Goal: Task Accomplishment & Management: Manage account settings

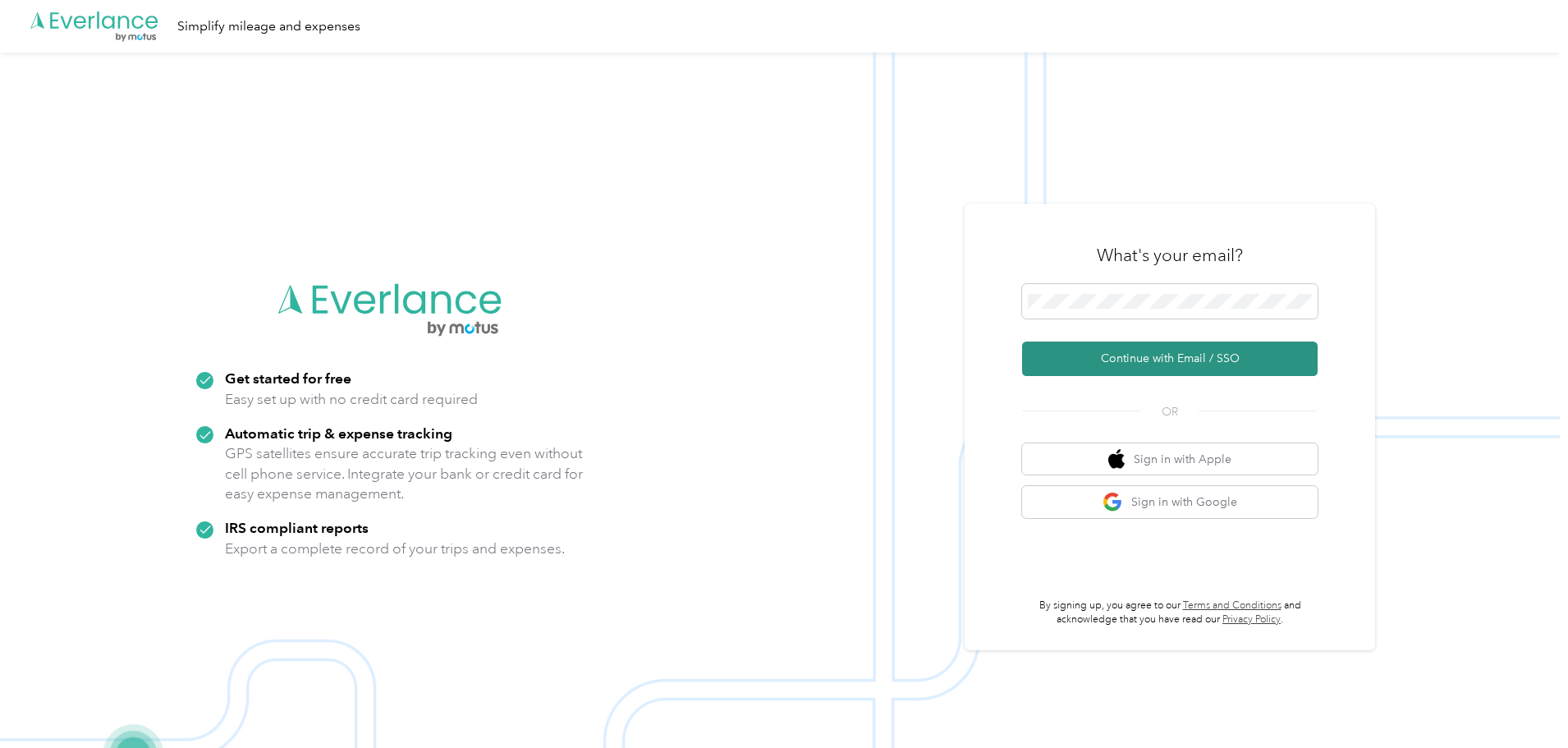
click at [1092, 368] on button "Continue with Email / SSO" at bounding box center [1170, 359] width 296 height 35
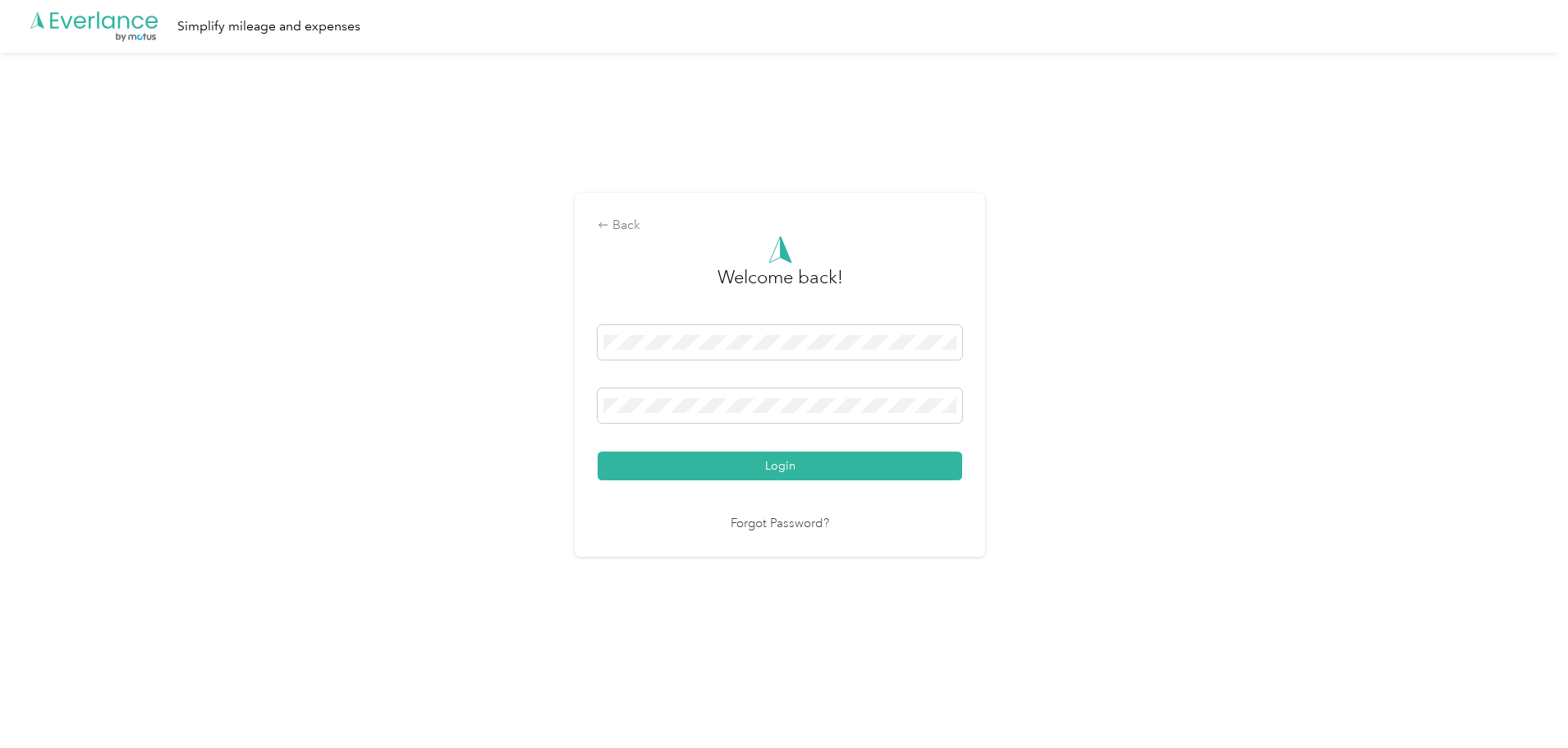
click at [598, 451] on button "Login" at bounding box center [780, 465] width 365 height 29
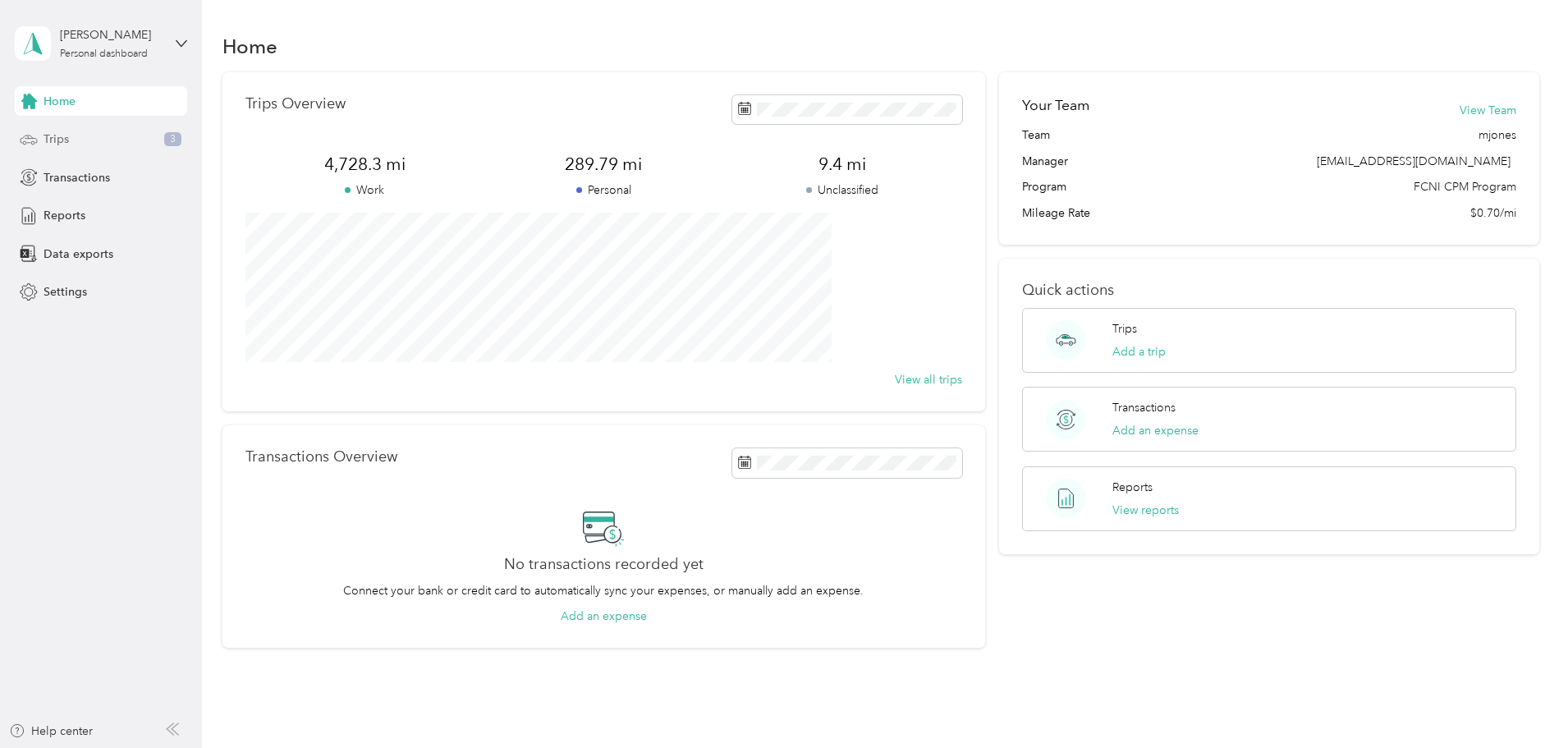
click at [44, 139] on span "Trips" at bounding box center [56, 139] width 25 height 17
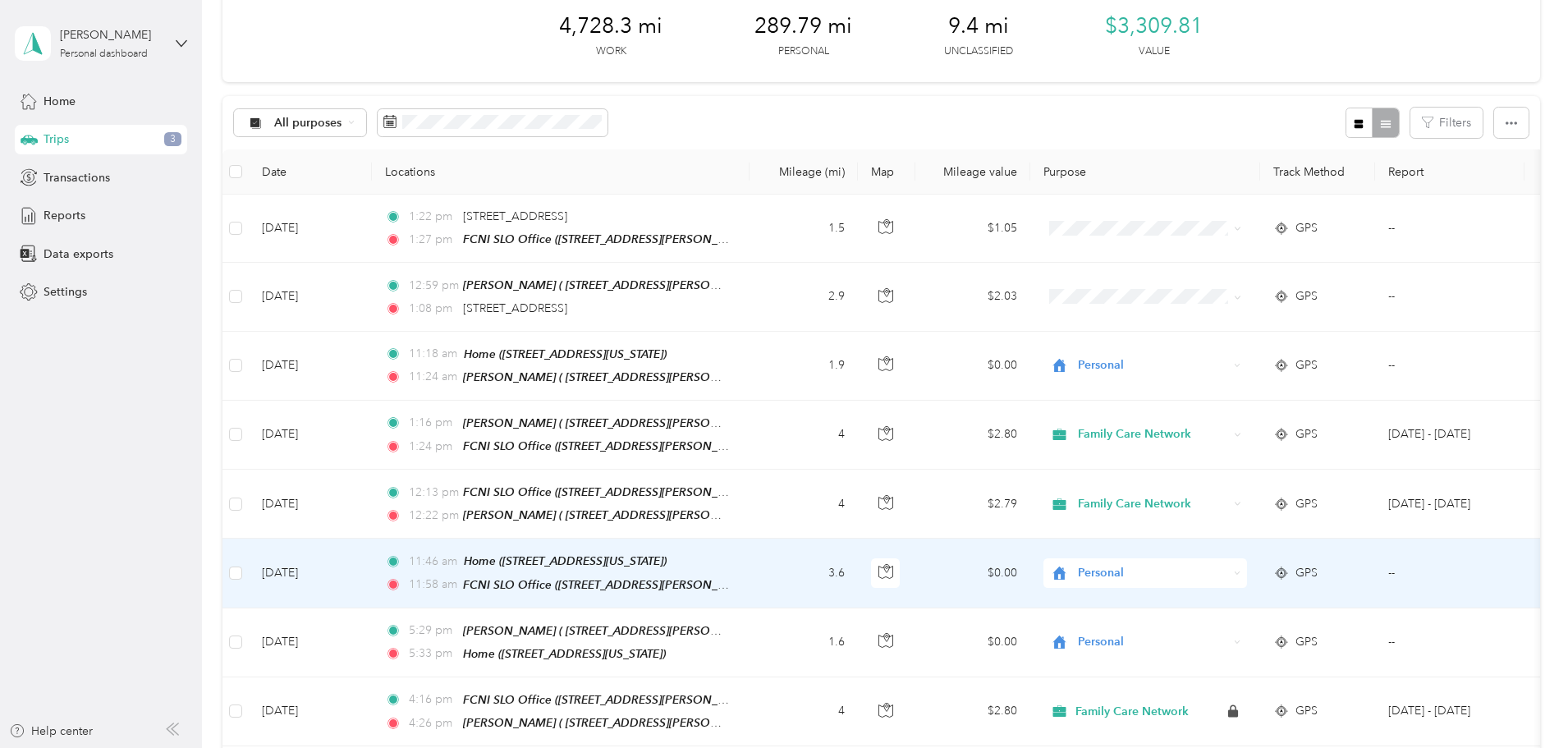
scroll to position [164, 0]
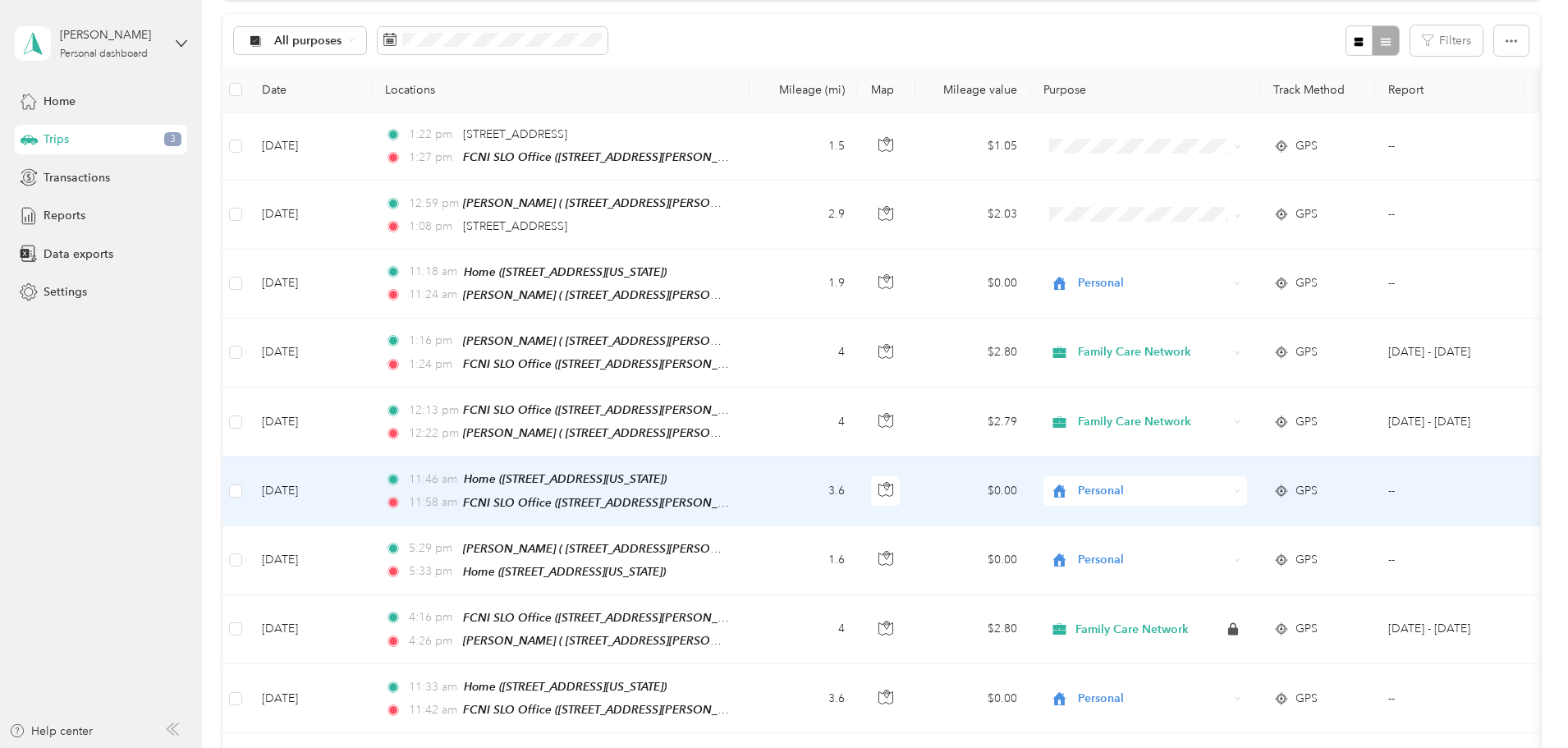
click at [372, 494] on td "[DATE]" at bounding box center [311, 491] width 124 height 69
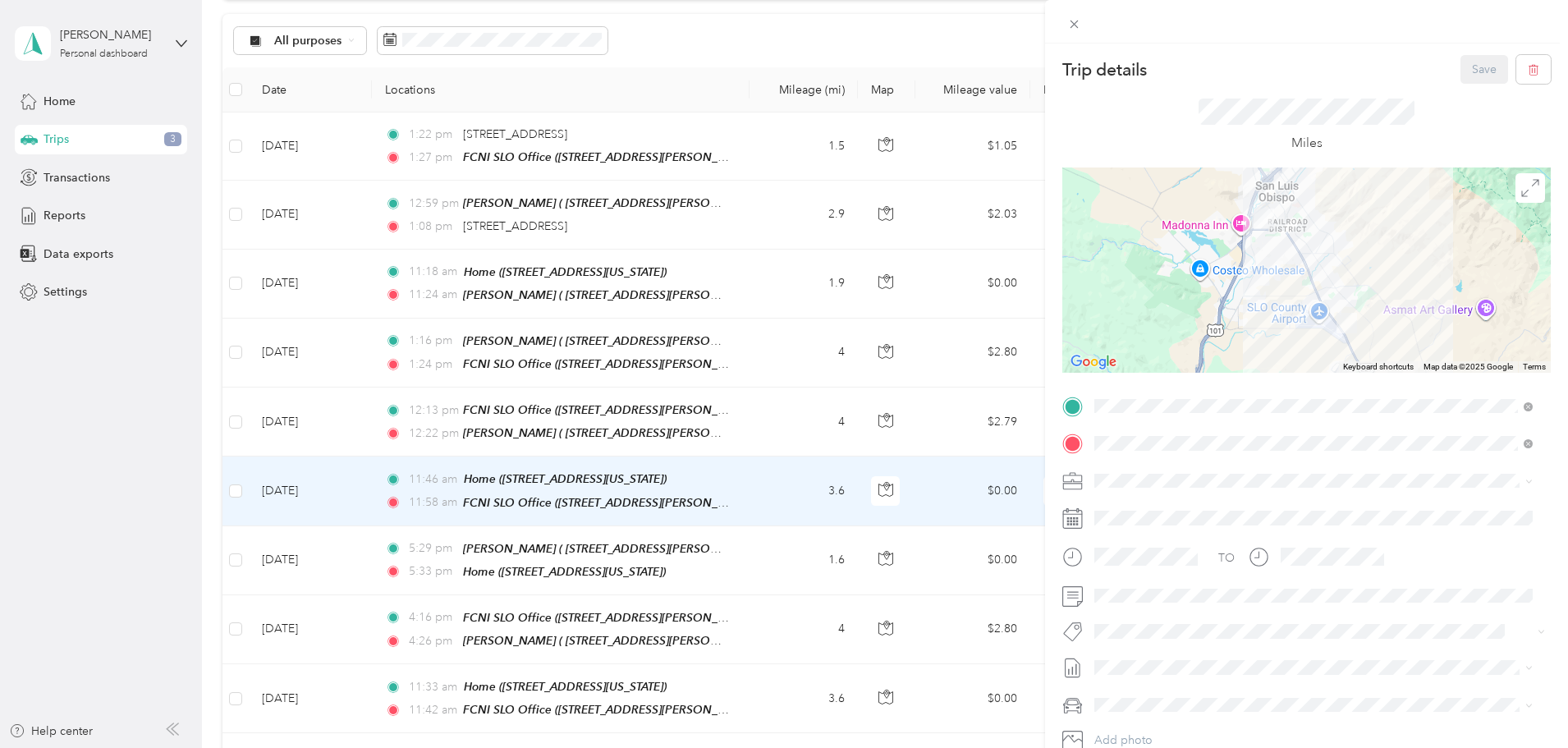
click at [453, 431] on div "Trip details Save This trip cannot be edited because it is either under review,…" at bounding box center [784, 374] width 1568 height 748
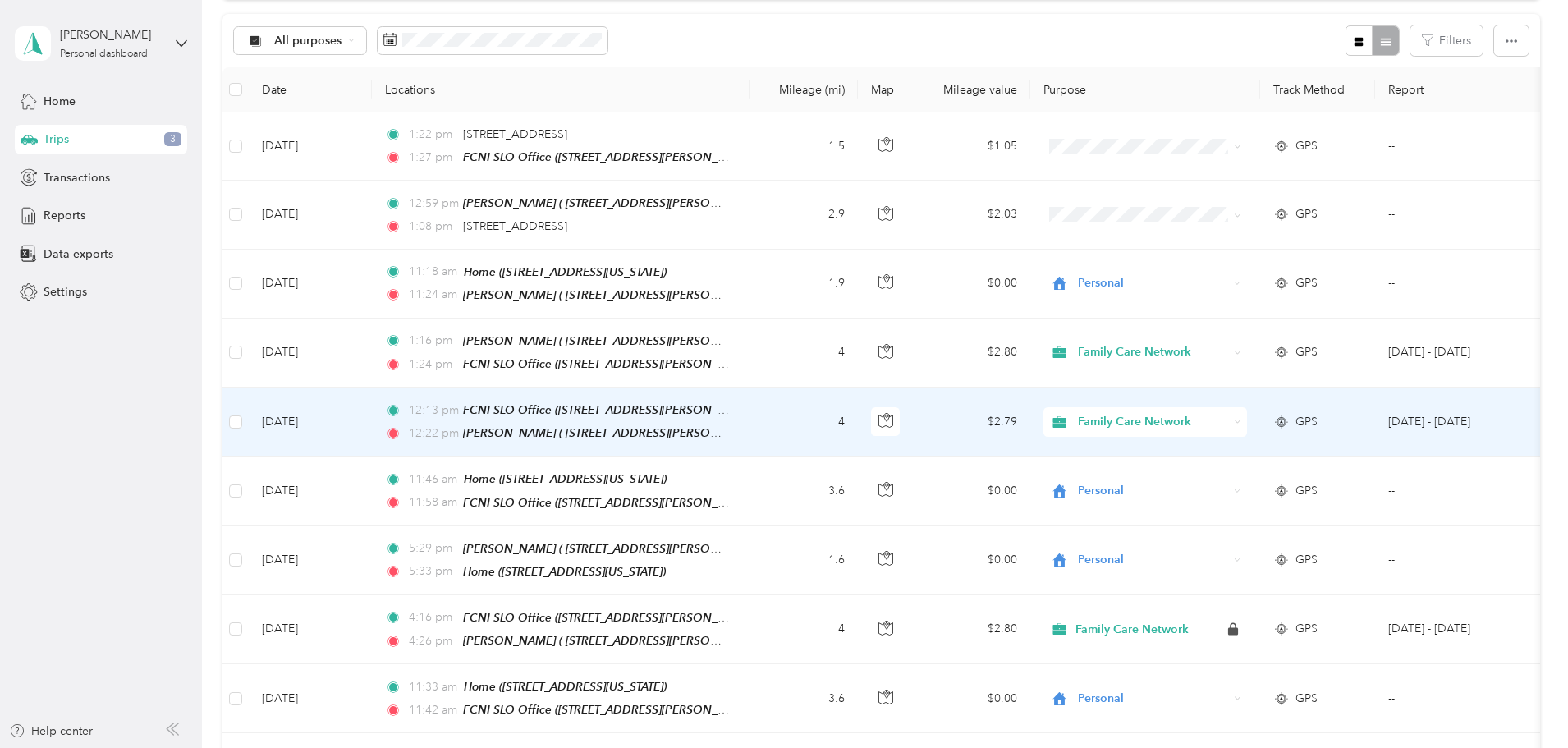
click at [372, 424] on td "[DATE]" at bounding box center [311, 421] width 124 height 69
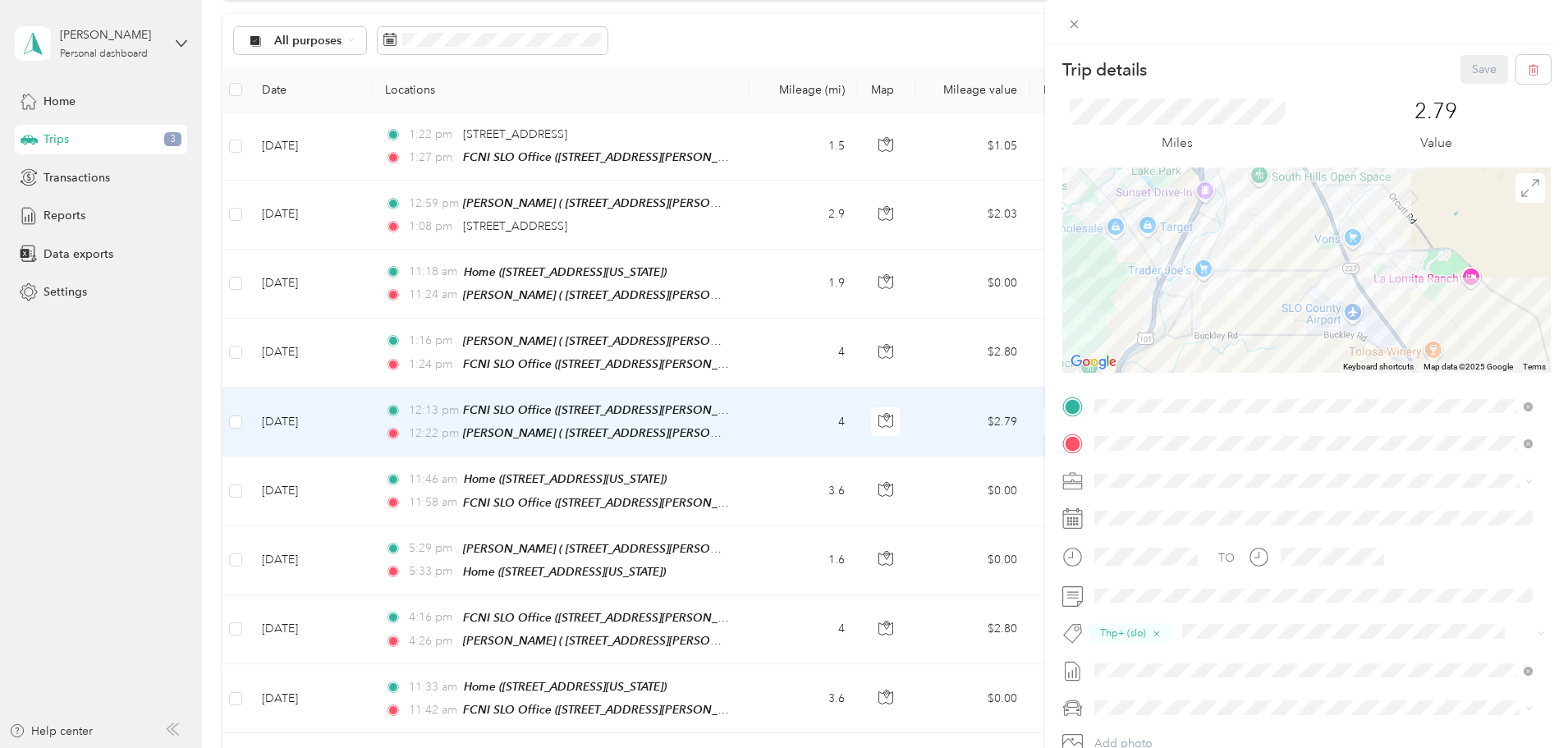
click at [468, 344] on div "Trip details Save This trip cannot be edited because it is either under review,…" at bounding box center [784, 374] width 1568 height 748
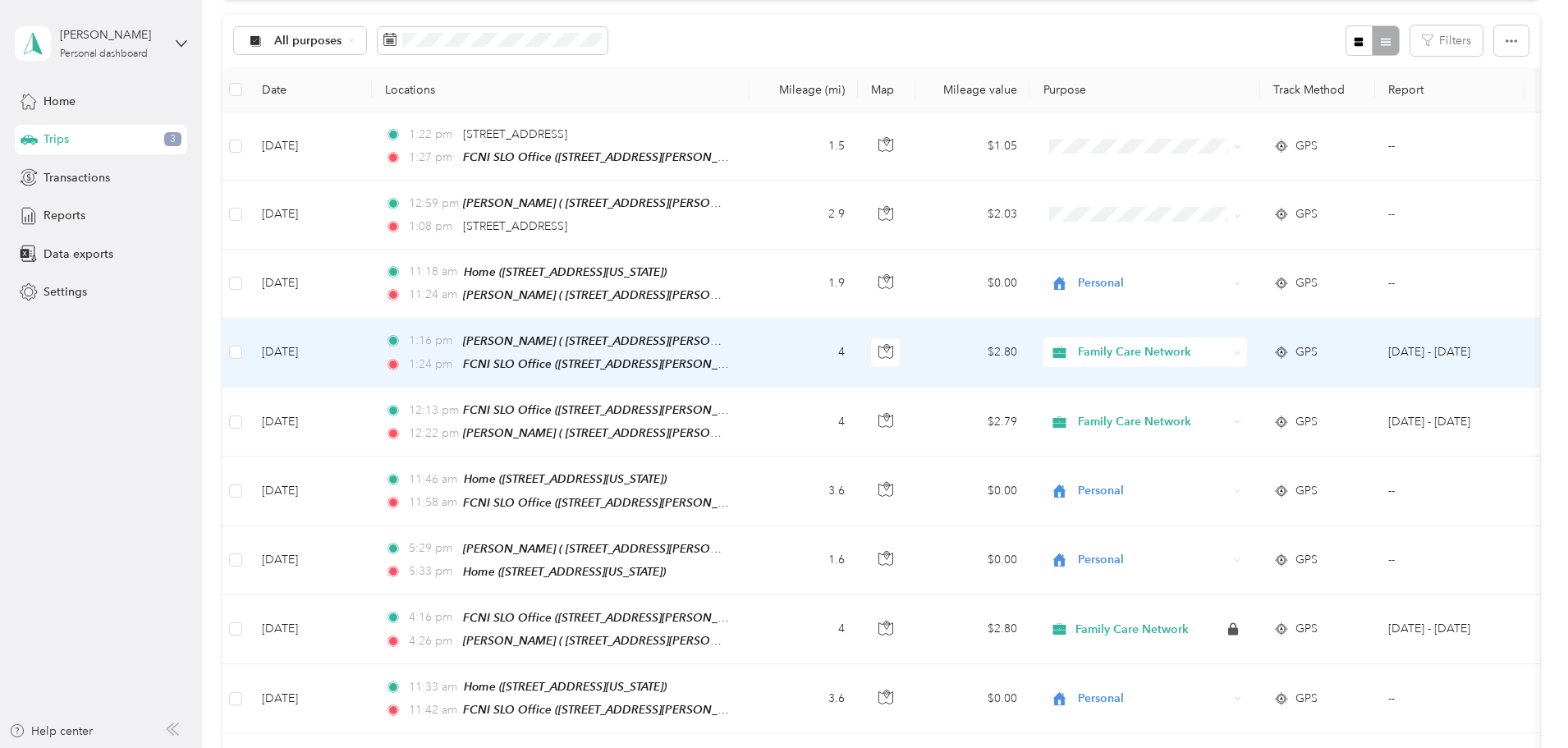
click at [372, 353] on td "[DATE]" at bounding box center [311, 352] width 124 height 69
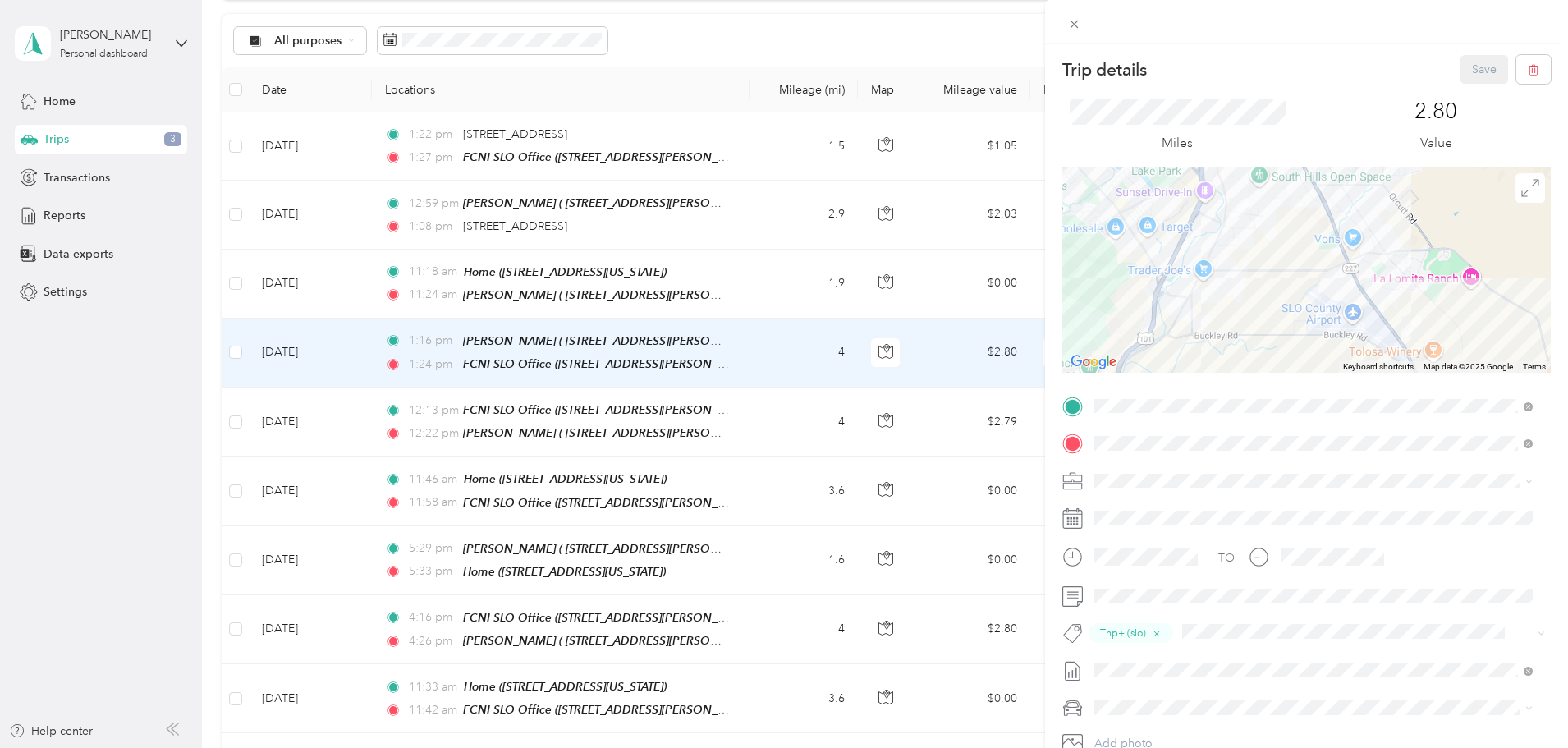
click at [457, 283] on div "Trip details Save This trip cannot be edited because it is either under review,…" at bounding box center [784, 374] width 1568 height 748
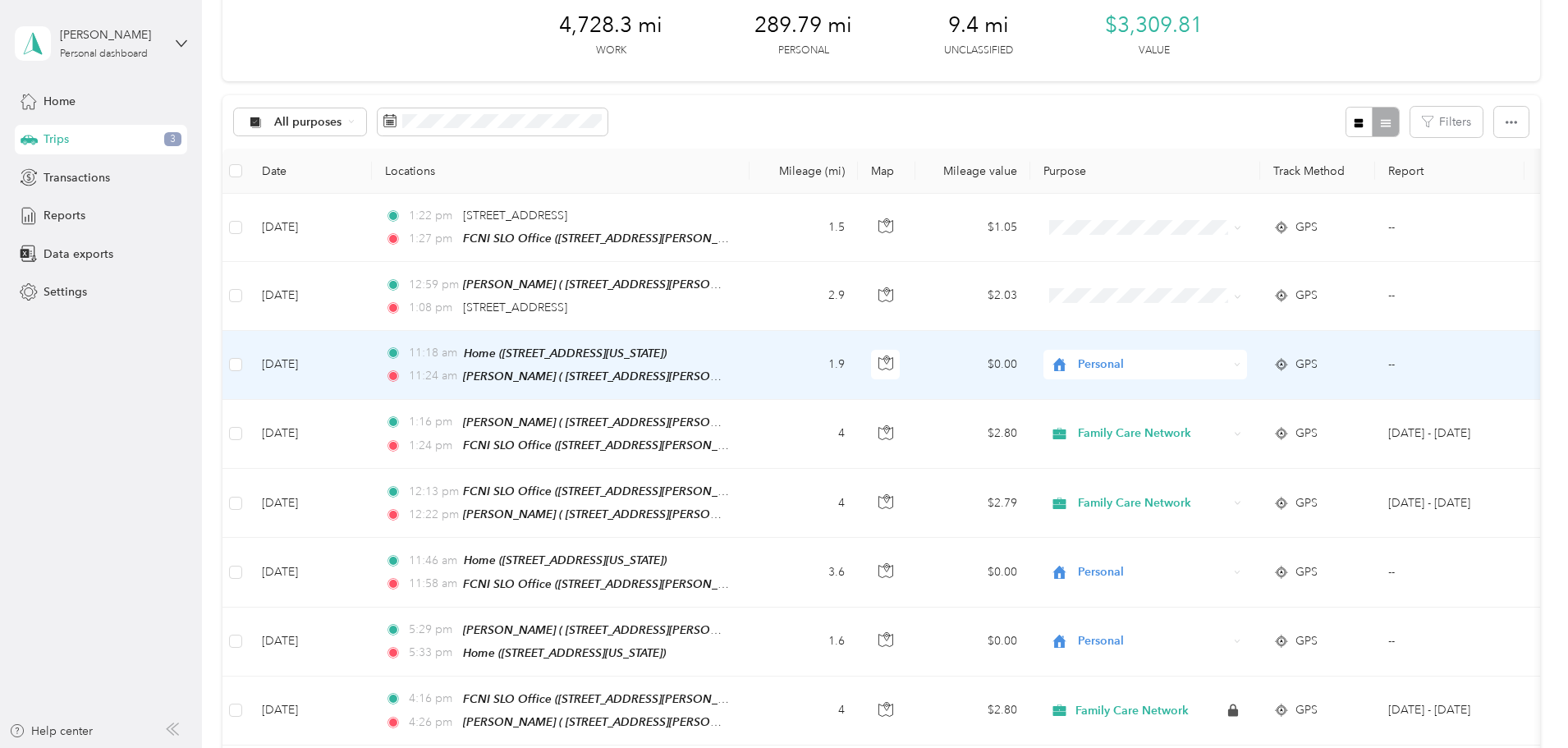
scroll to position [82, 0]
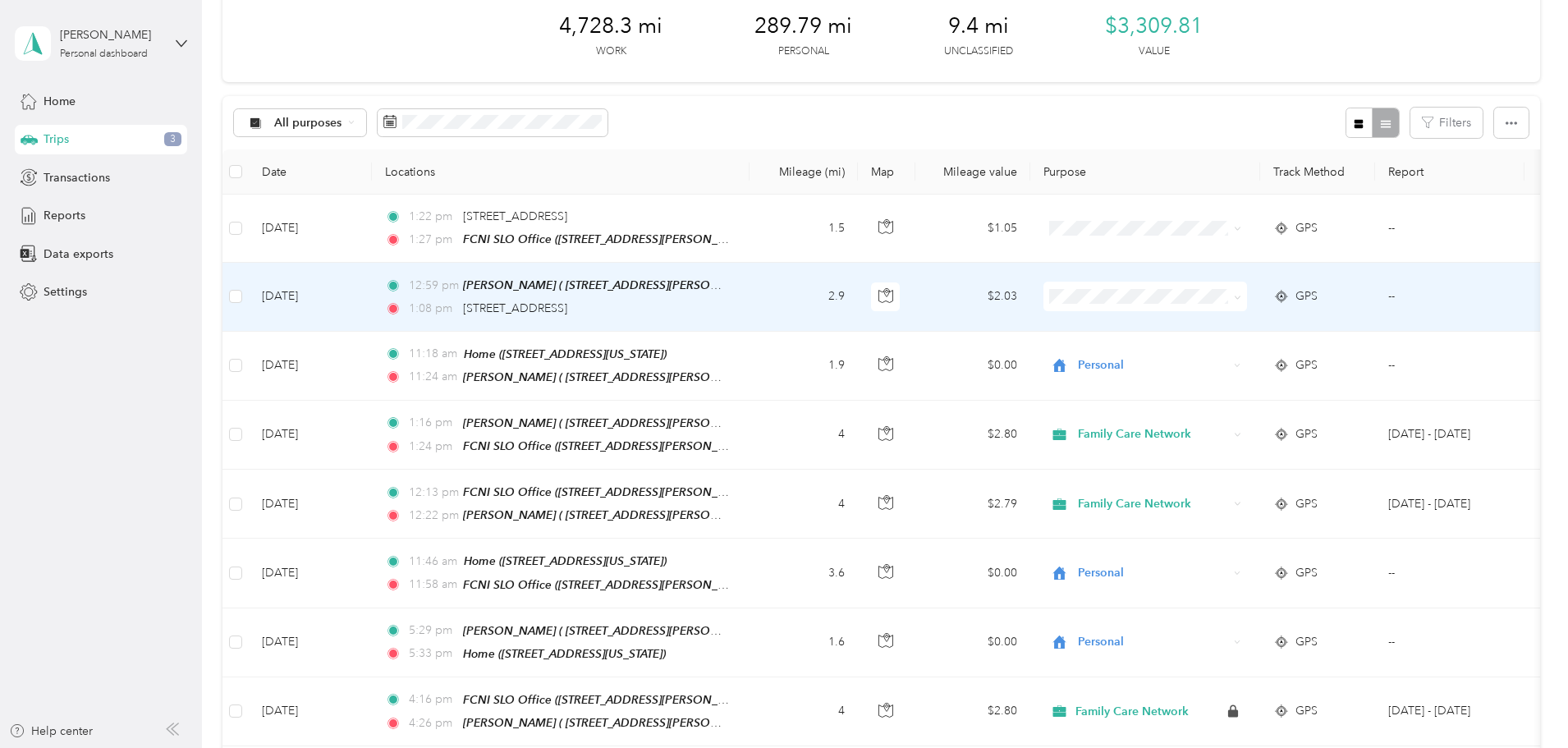
click at [372, 301] on td "[DATE]" at bounding box center [311, 297] width 124 height 68
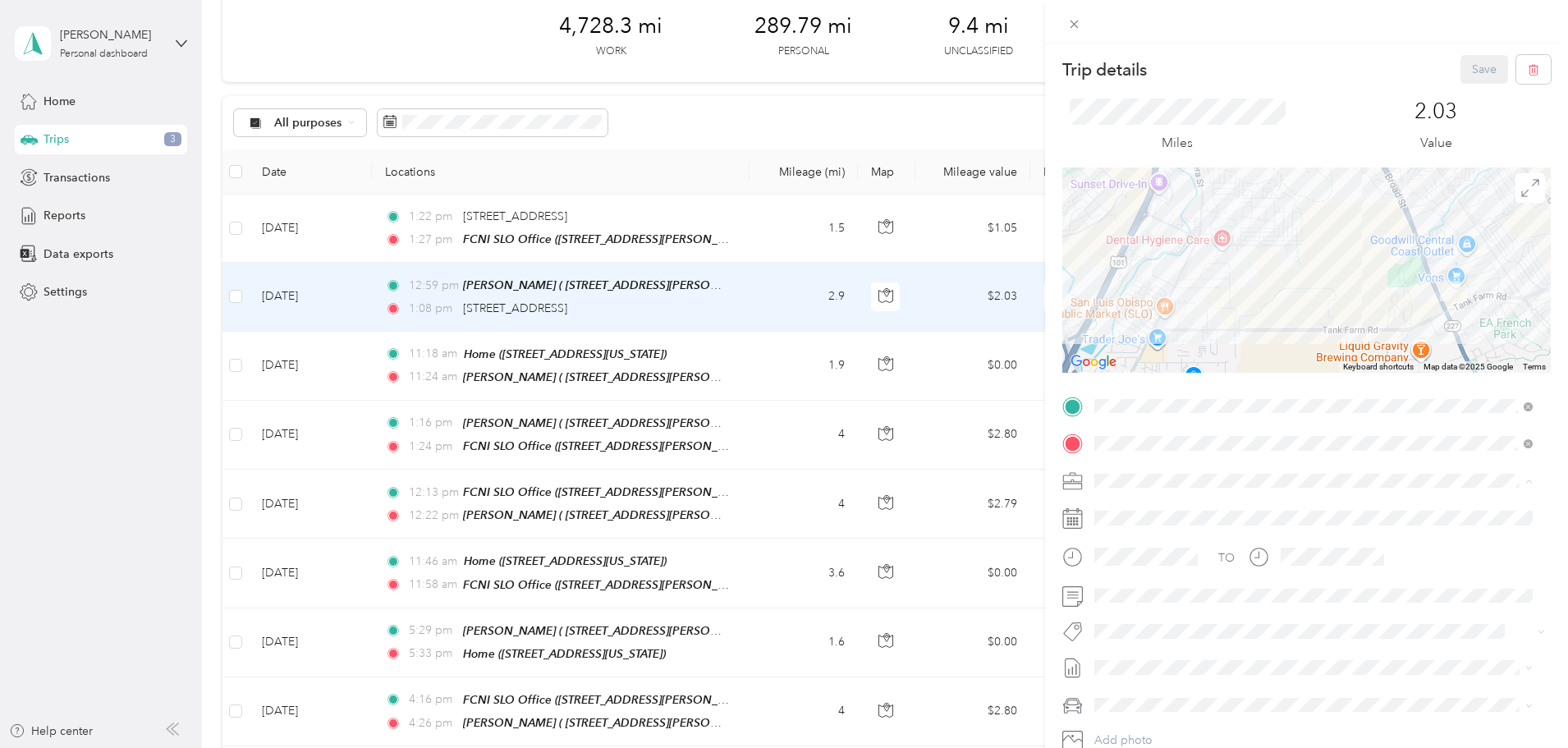
click at [1161, 513] on div "Family Care Network" at bounding box center [1314, 510] width 427 height 17
click at [1150, 701] on li "Thpp-nmd (slo)" at bounding box center [1313, 685] width 450 height 32
click at [1461, 68] on button "Save" at bounding box center [1484, 69] width 48 height 29
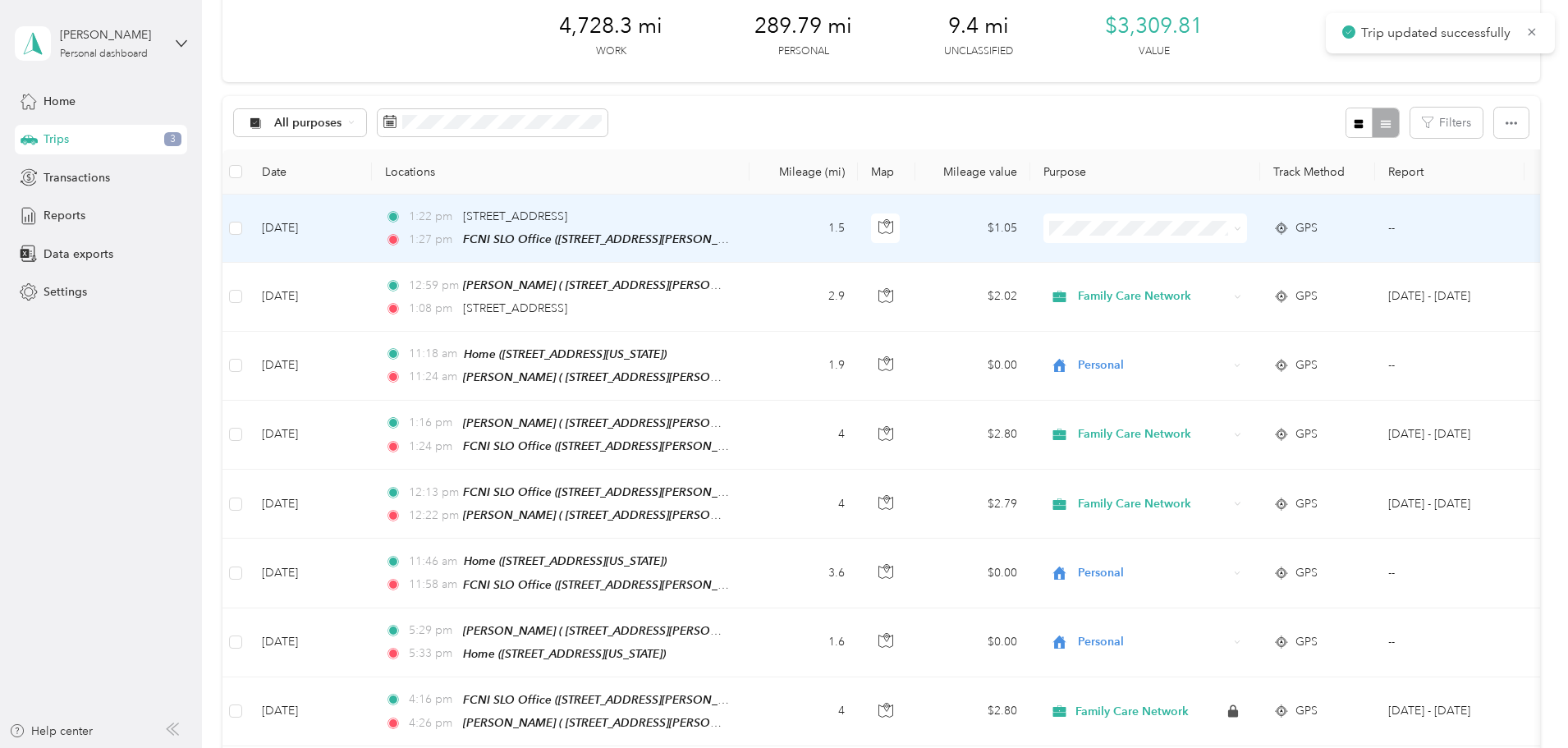
click at [372, 241] on td "[DATE]" at bounding box center [311, 229] width 124 height 68
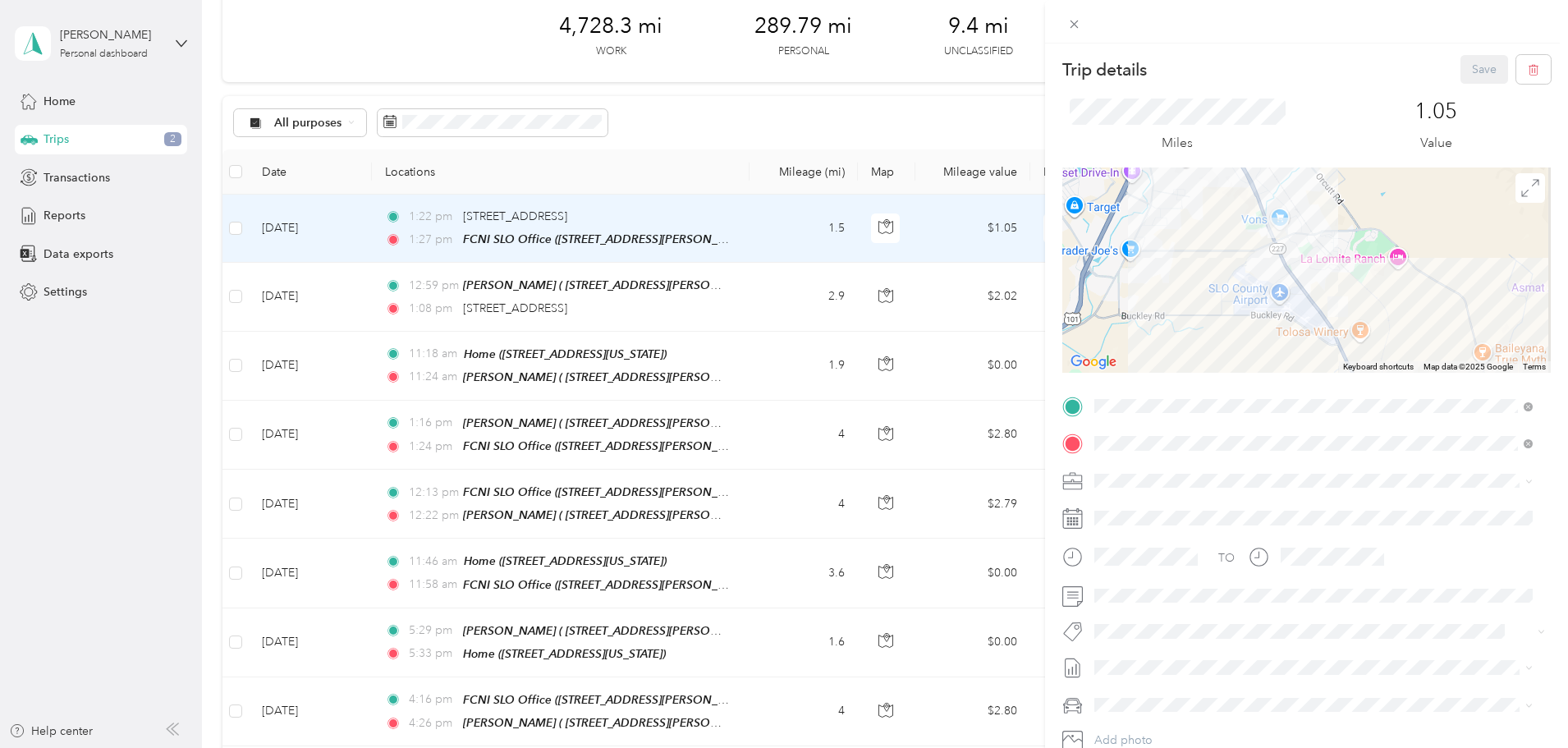
click at [1135, 506] on span "Family Care Network" at bounding box center [1155, 508] width 108 height 14
click at [1159, 691] on span "Thpp-nmd (slo)" at bounding box center [1147, 691] width 70 height 15
click at [1465, 66] on button "Save" at bounding box center [1484, 69] width 48 height 29
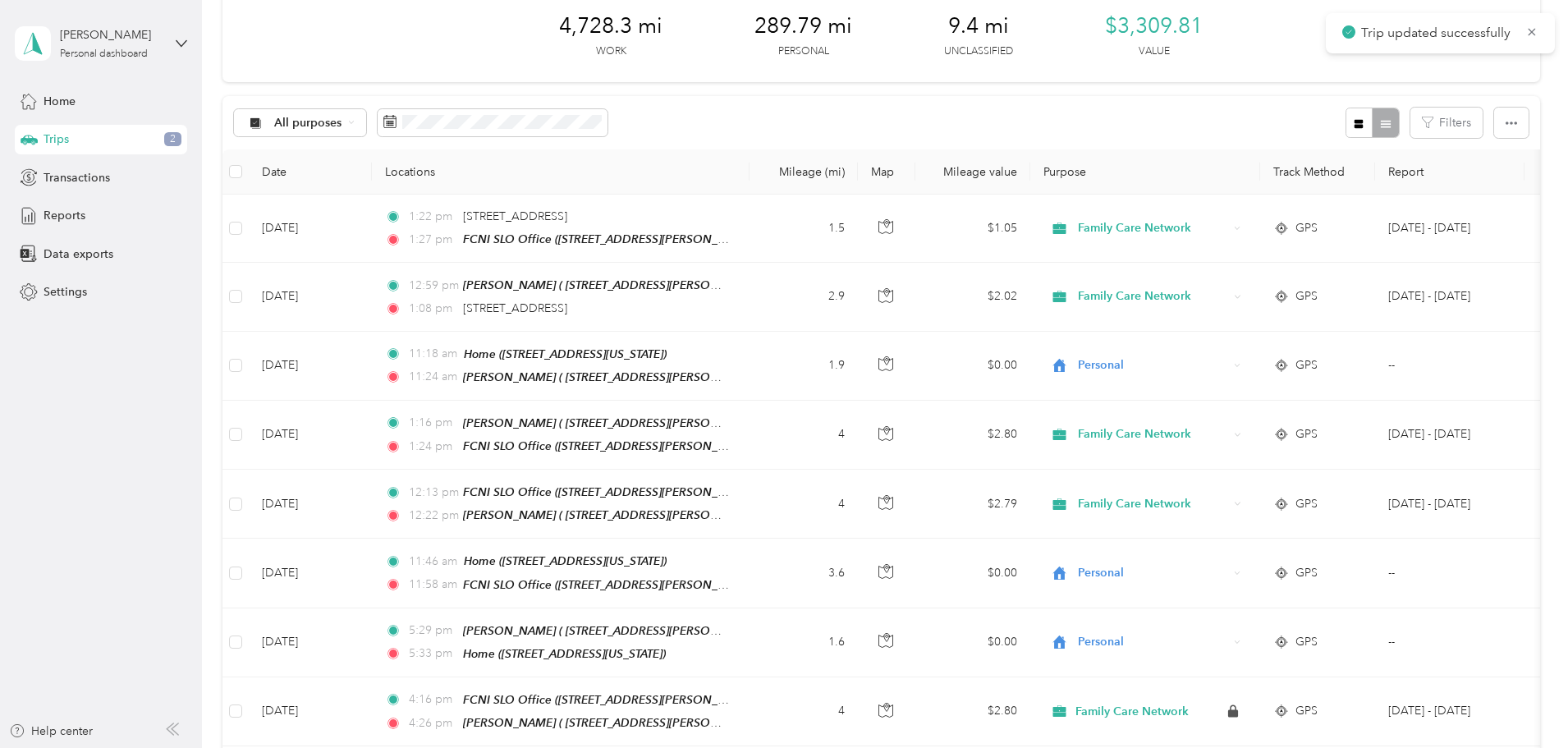
click at [124, 138] on div "Trips 2" at bounding box center [101, 139] width 172 height 30
click at [96, 174] on span "Transactions" at bounding box center [77, 177] width 66 height 17
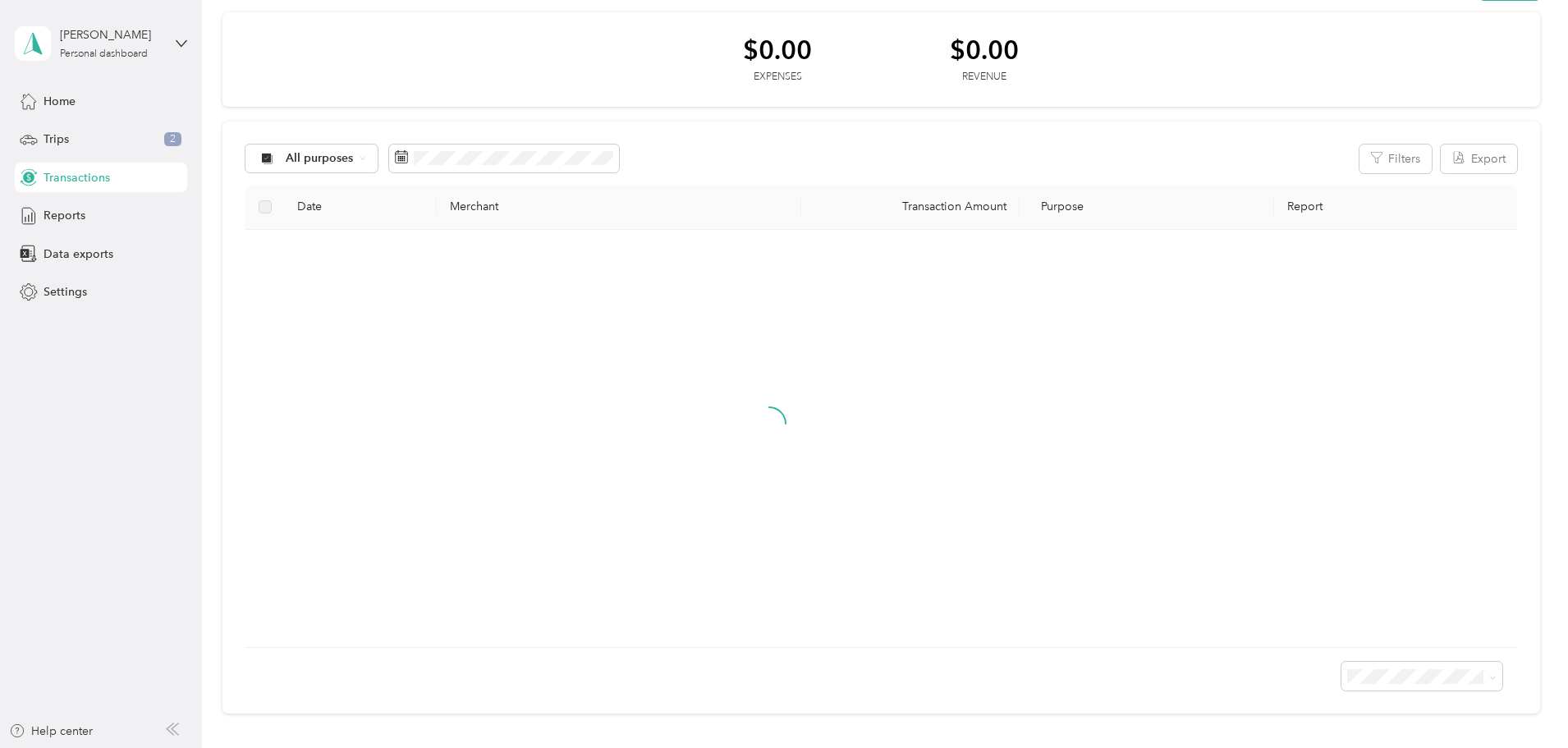
scroll to position [82, 0]
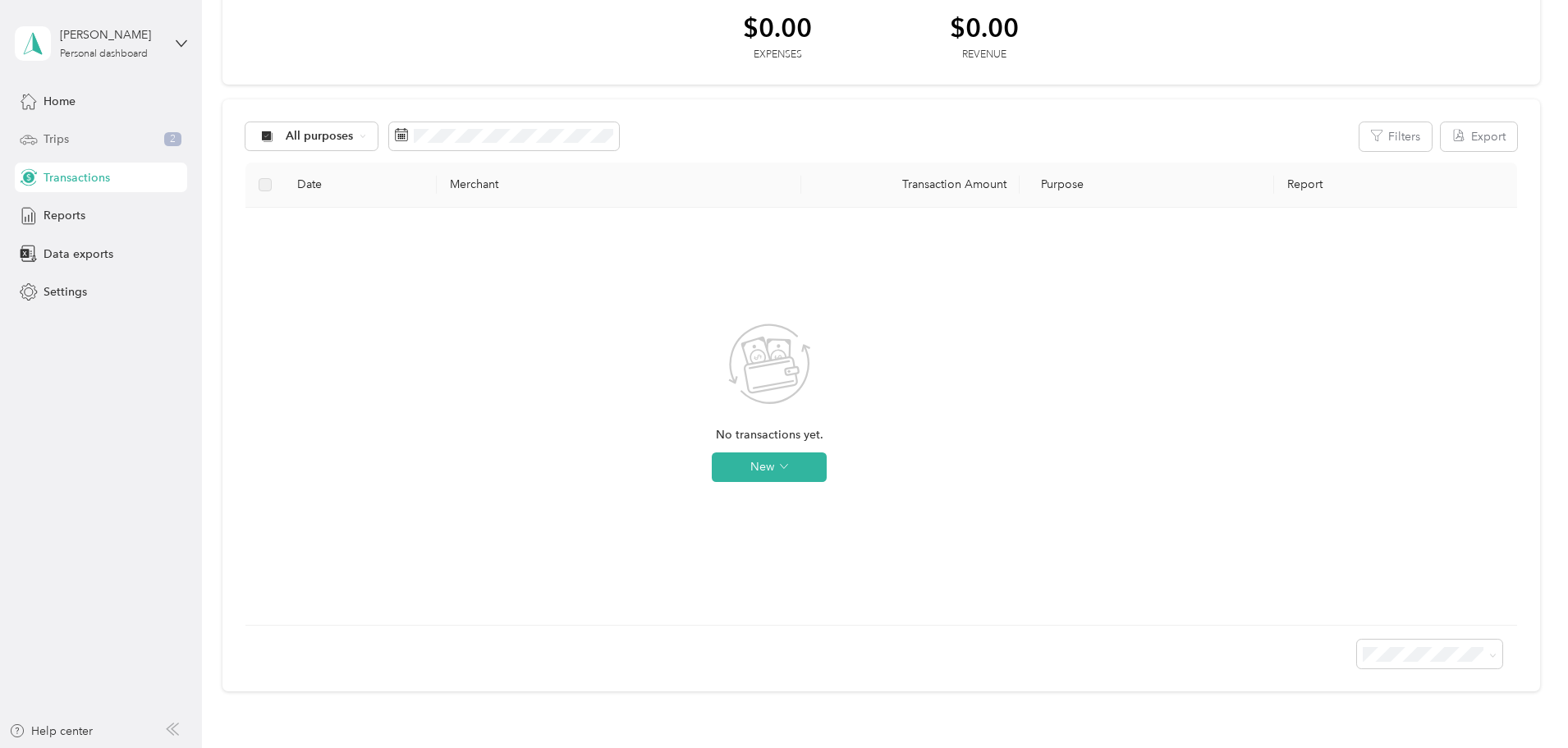
click at [92, 147] on div "Trips 2" at bounding box center [101, 139] width 172 height 30
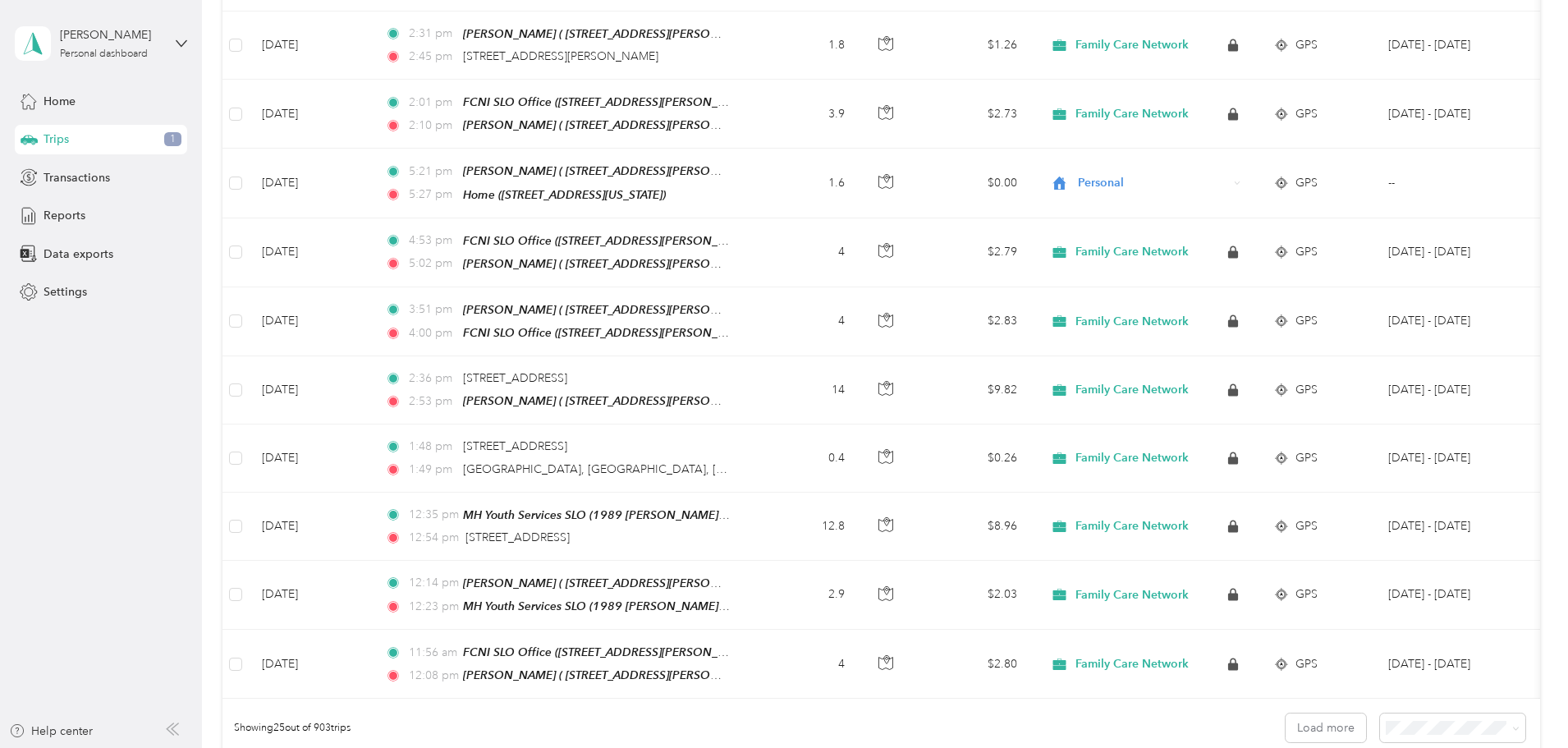
scroll to position [1513, 0]
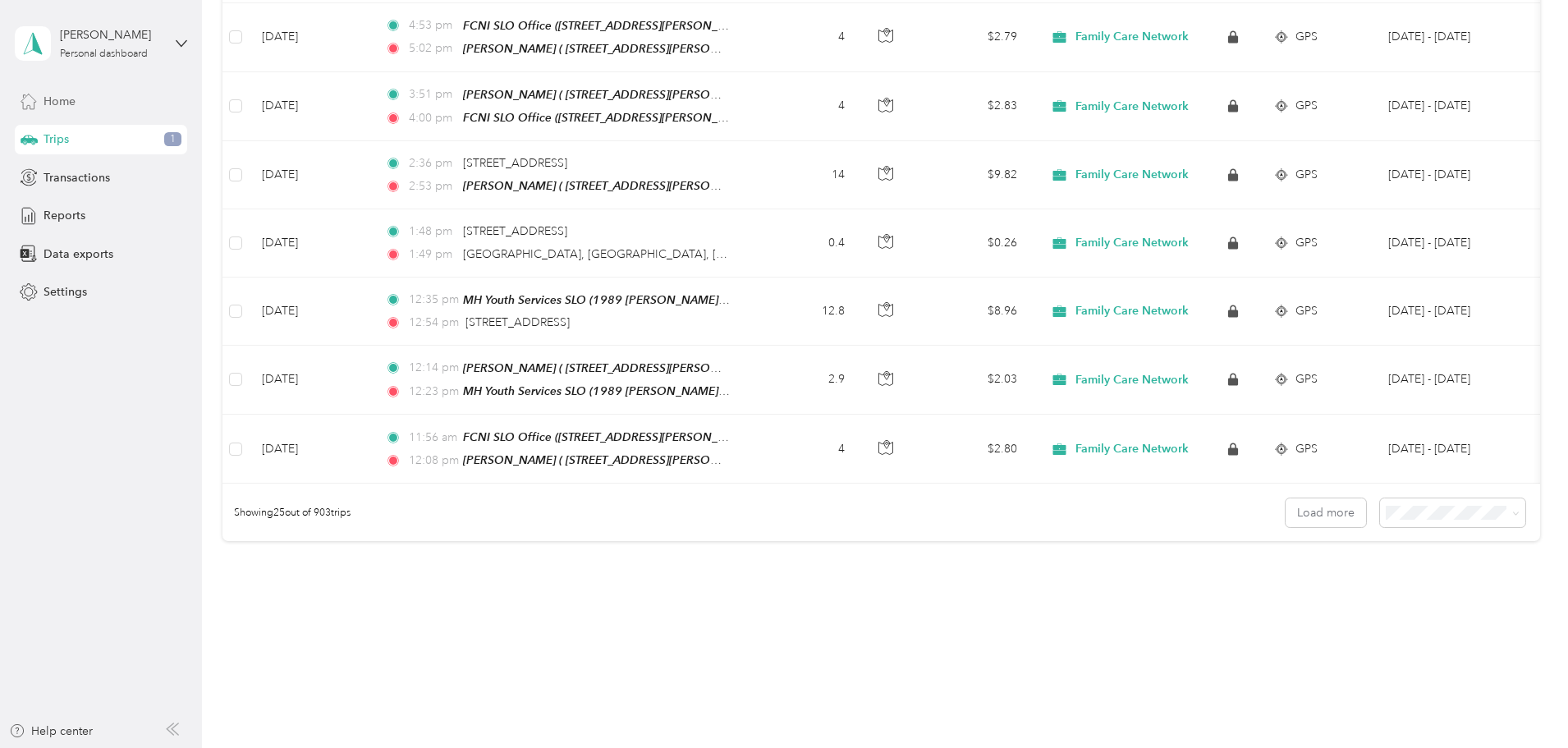
click at [54, 104] on span "Home" at bounding box center [59, 102] width 32 height 17
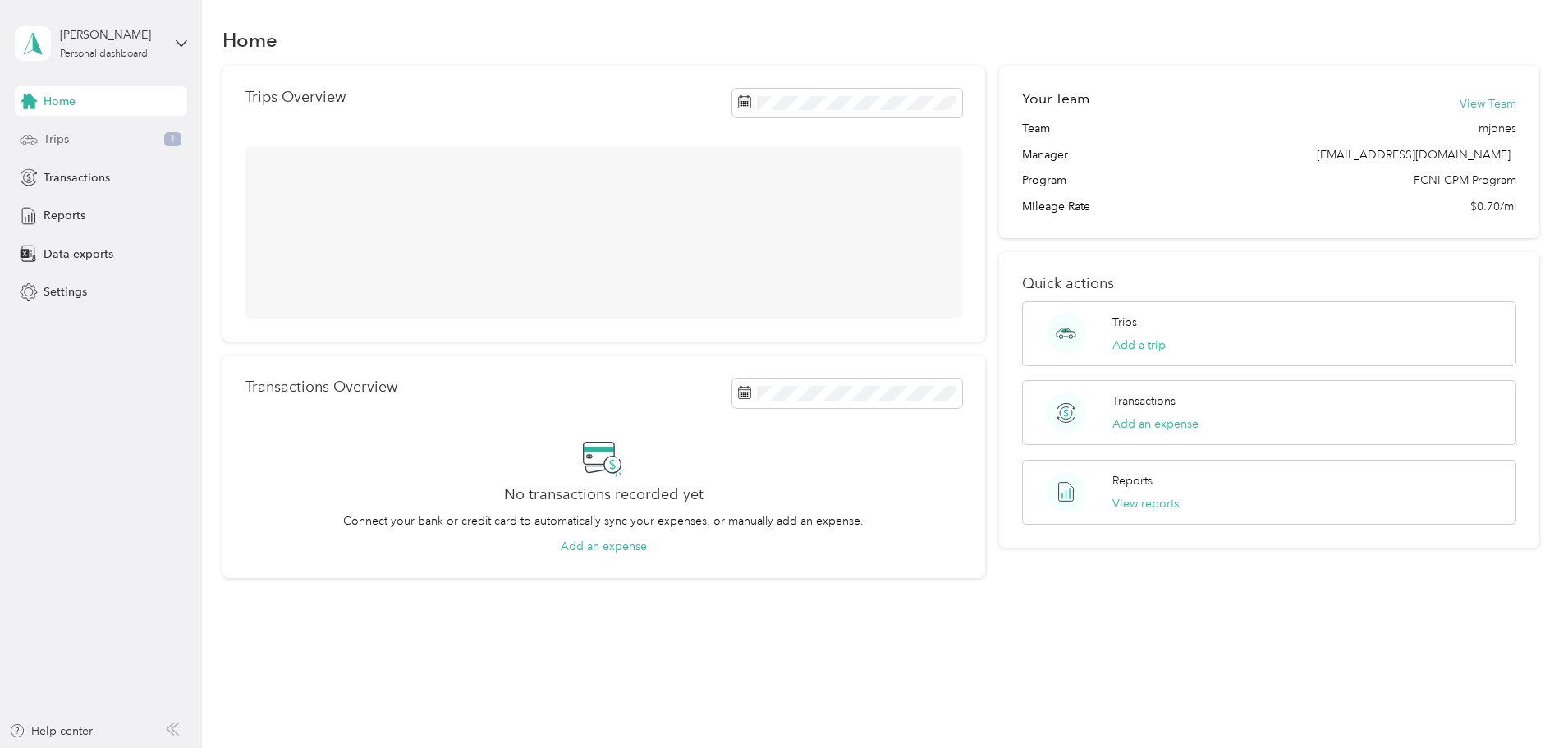
scroll to position [70, 0]
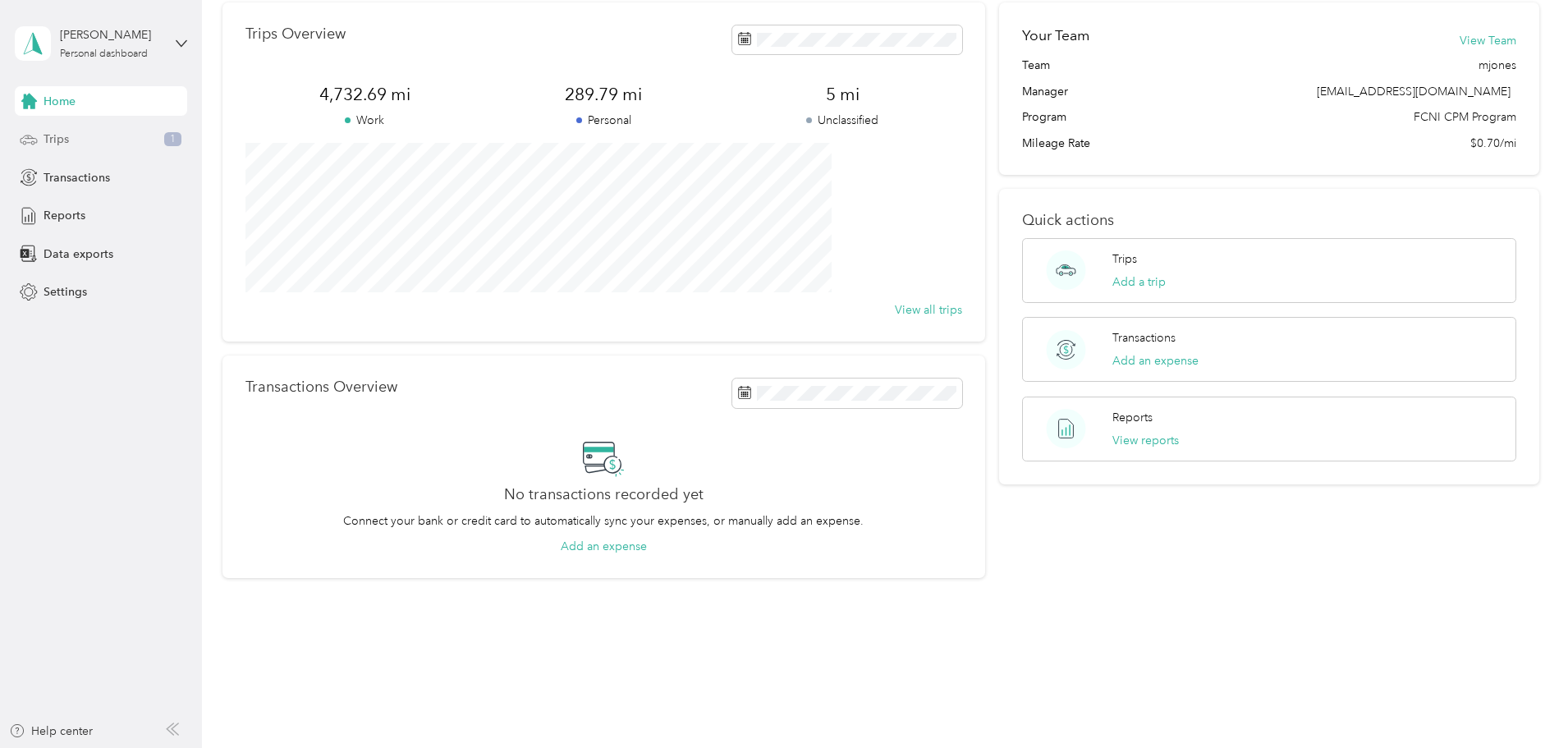
click at [89, 143] on div "Trips 1" at bounding box center [101, 139] width 172 height 30
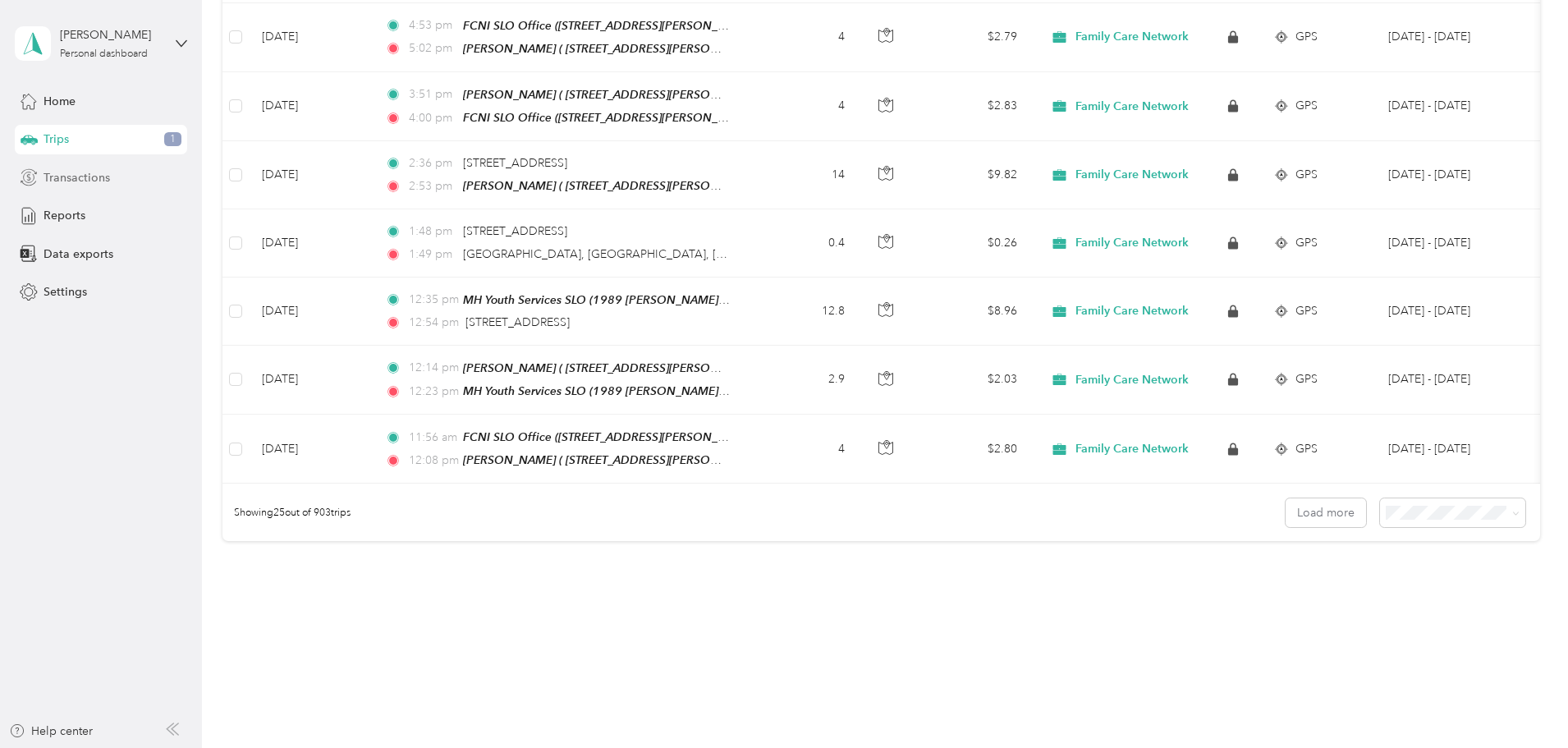
click at [89, 180] on span "Transactions" at bounding box center [77, 177] width 66 height 17
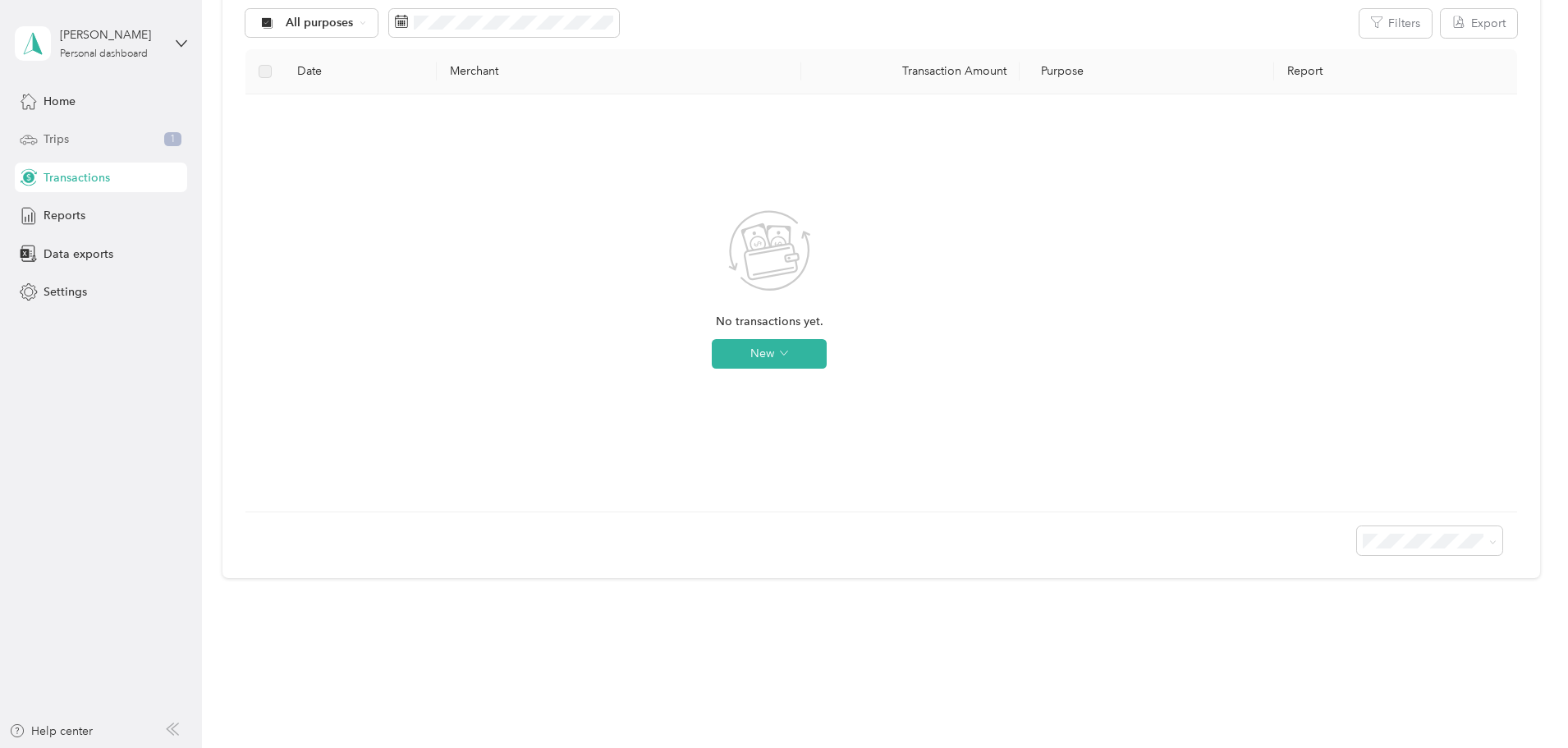
click at [90, 139] on div "Trips 1" at bounding box center [101, 139] width 172 height 30
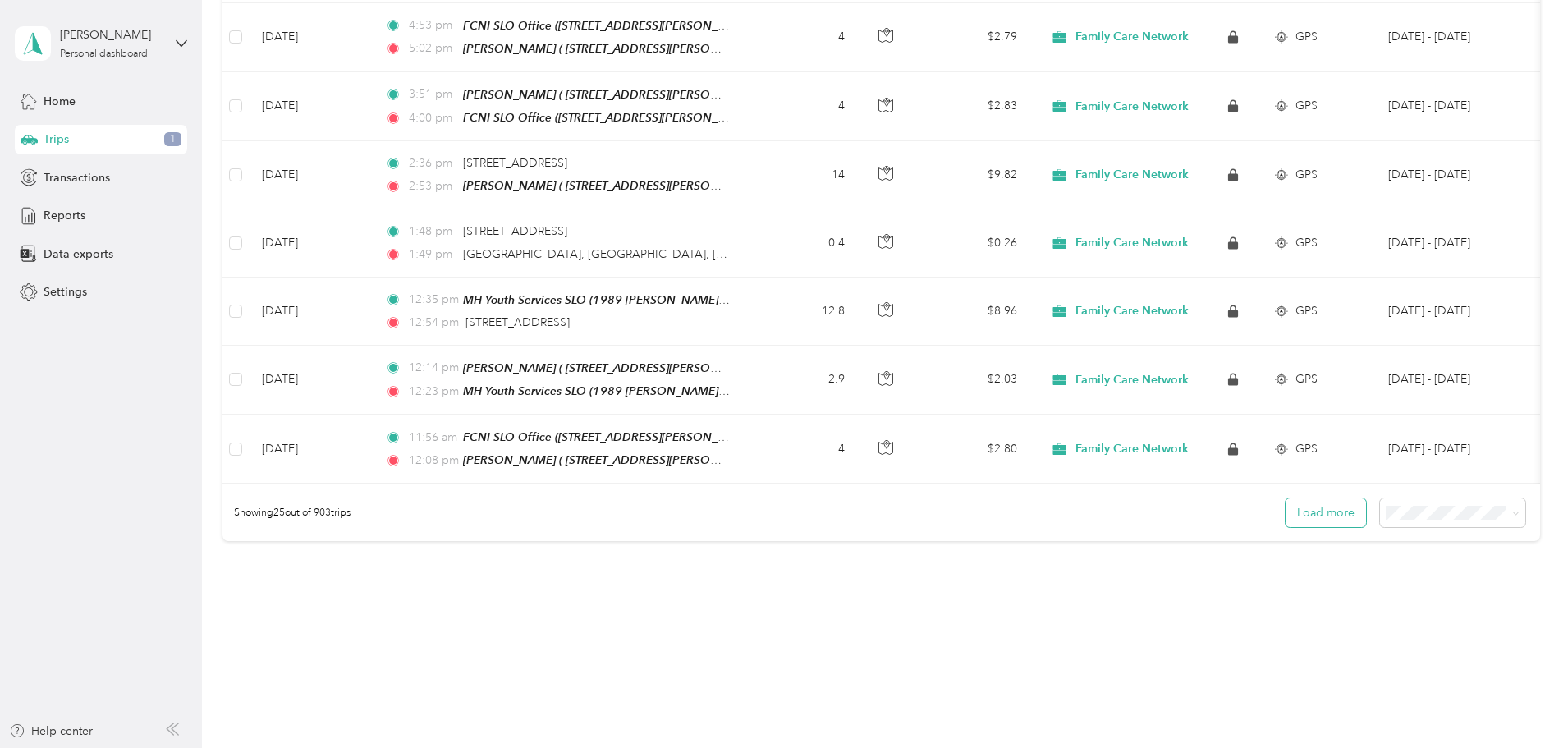
click at [1286, 498] on button "Load more" at bounding box center [1326, 512] width 80 height 29
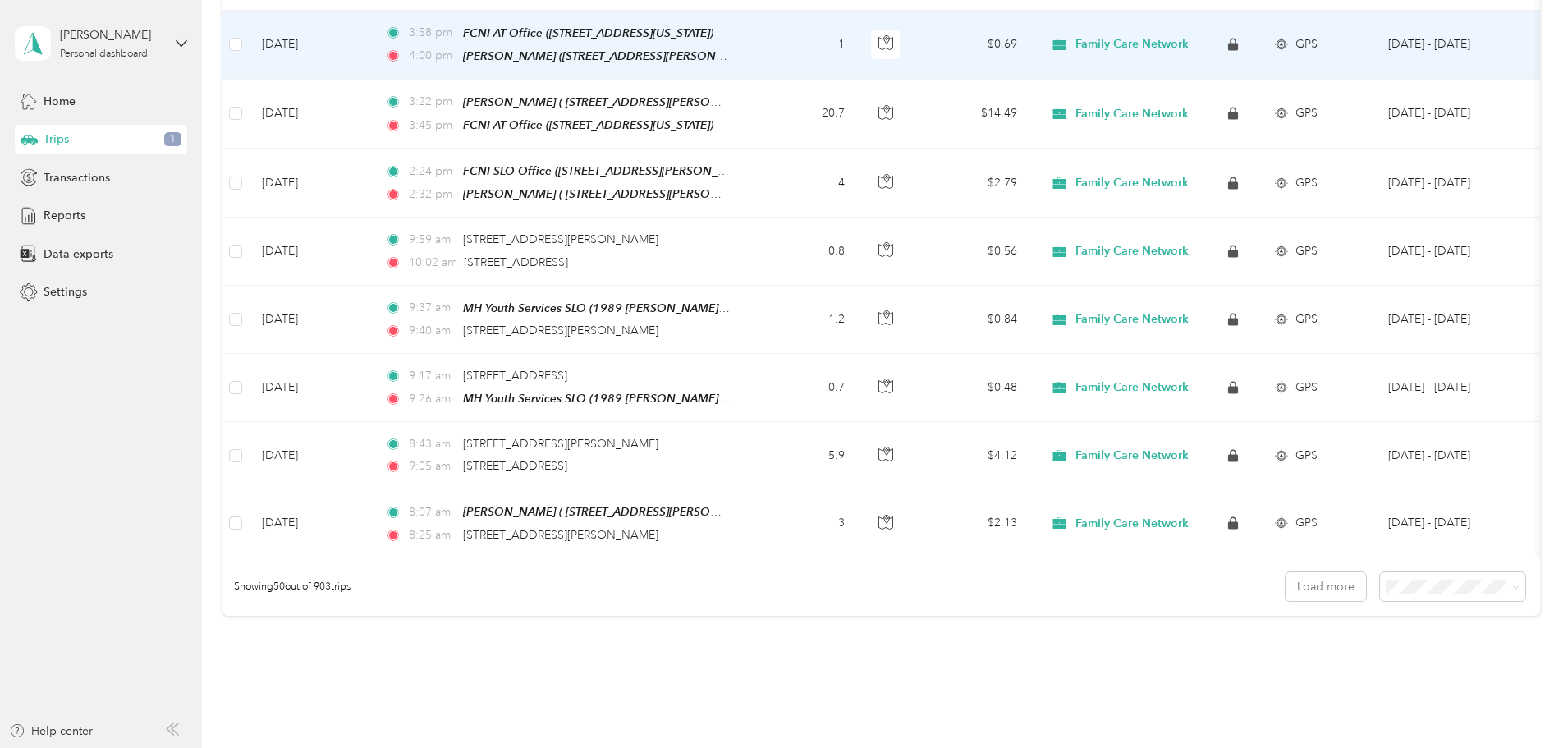
scroll to position [3201, 0]
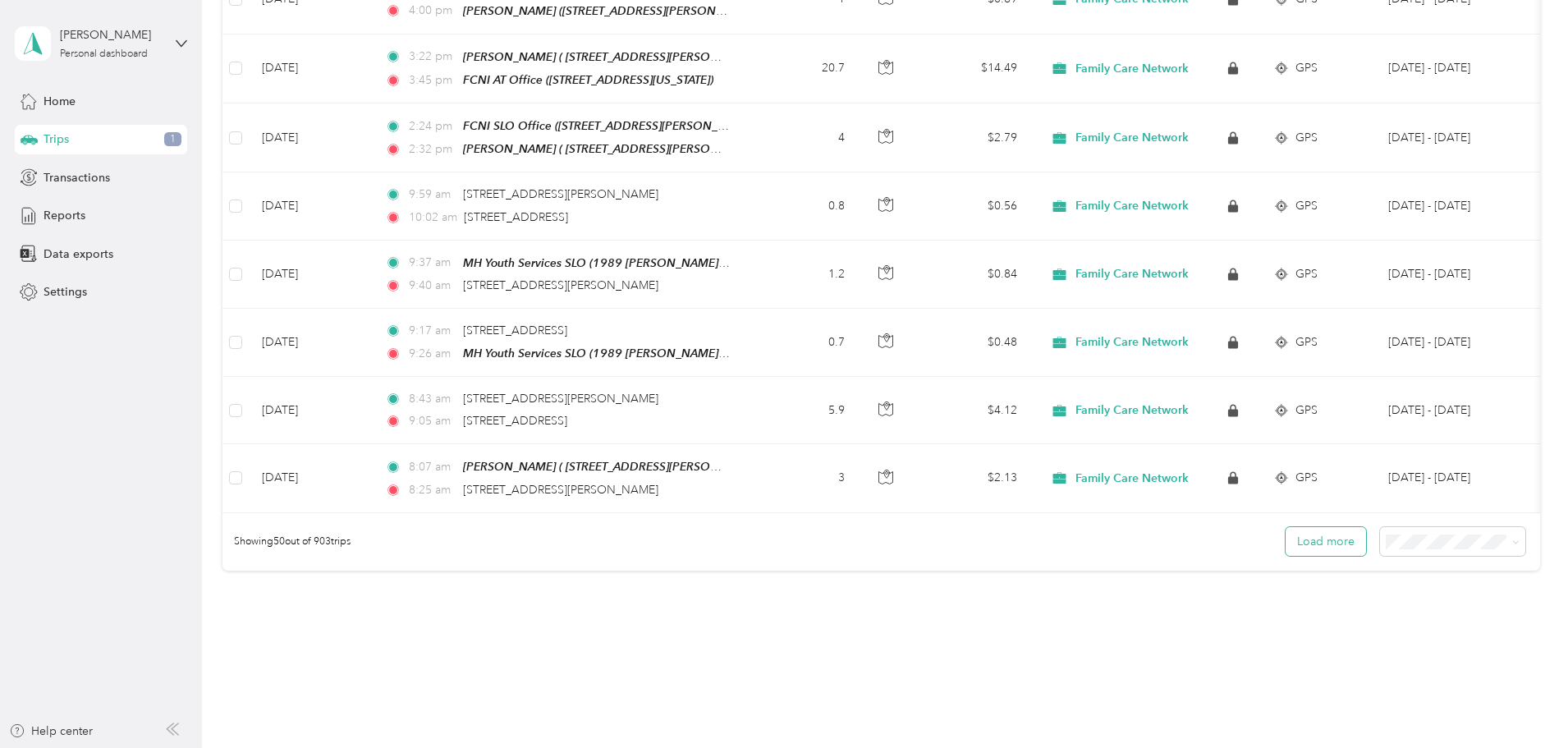
click at [1286, 527] on button "Load more" at bounding box center [1326, 541] width 80 height 29
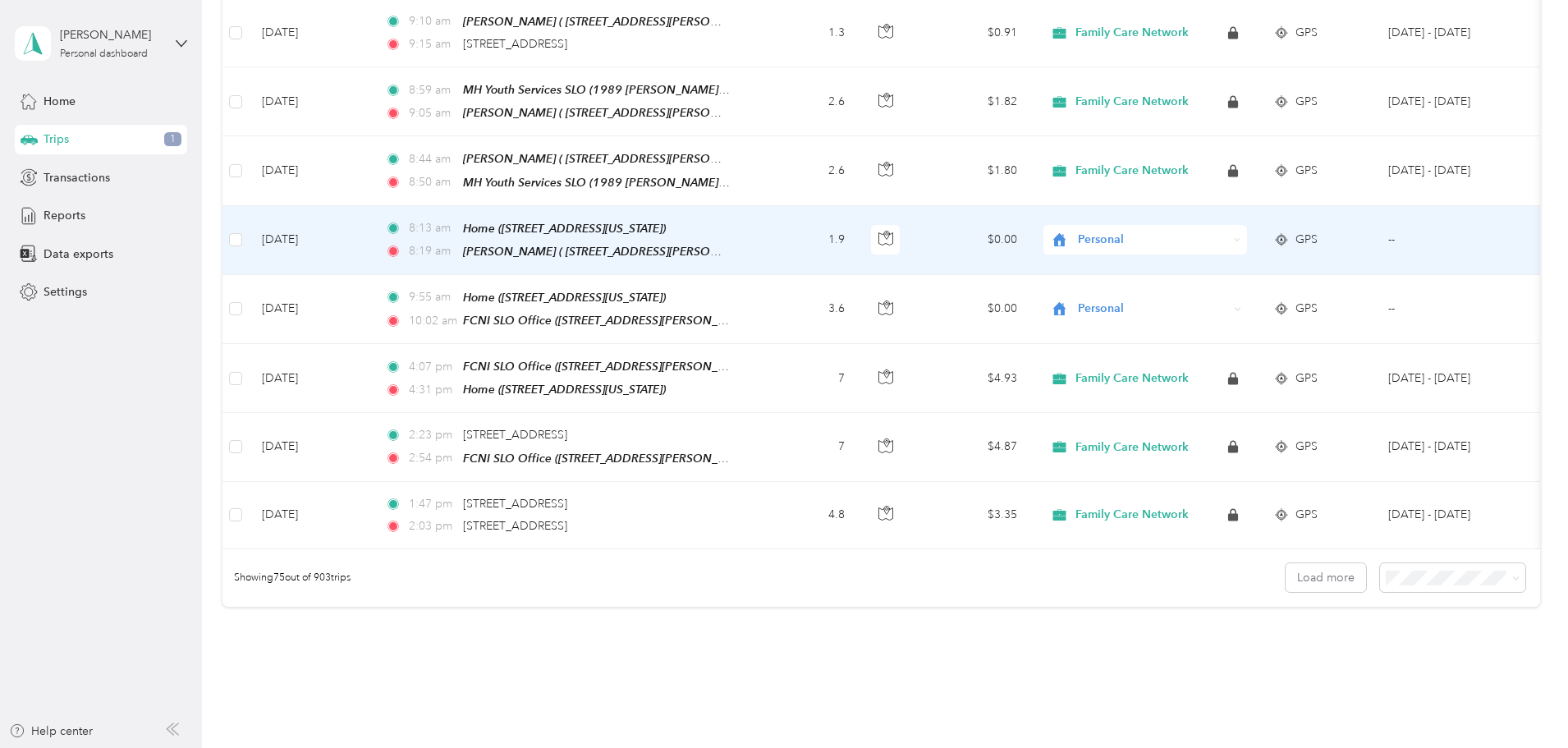
scroll to position [4888, 0]
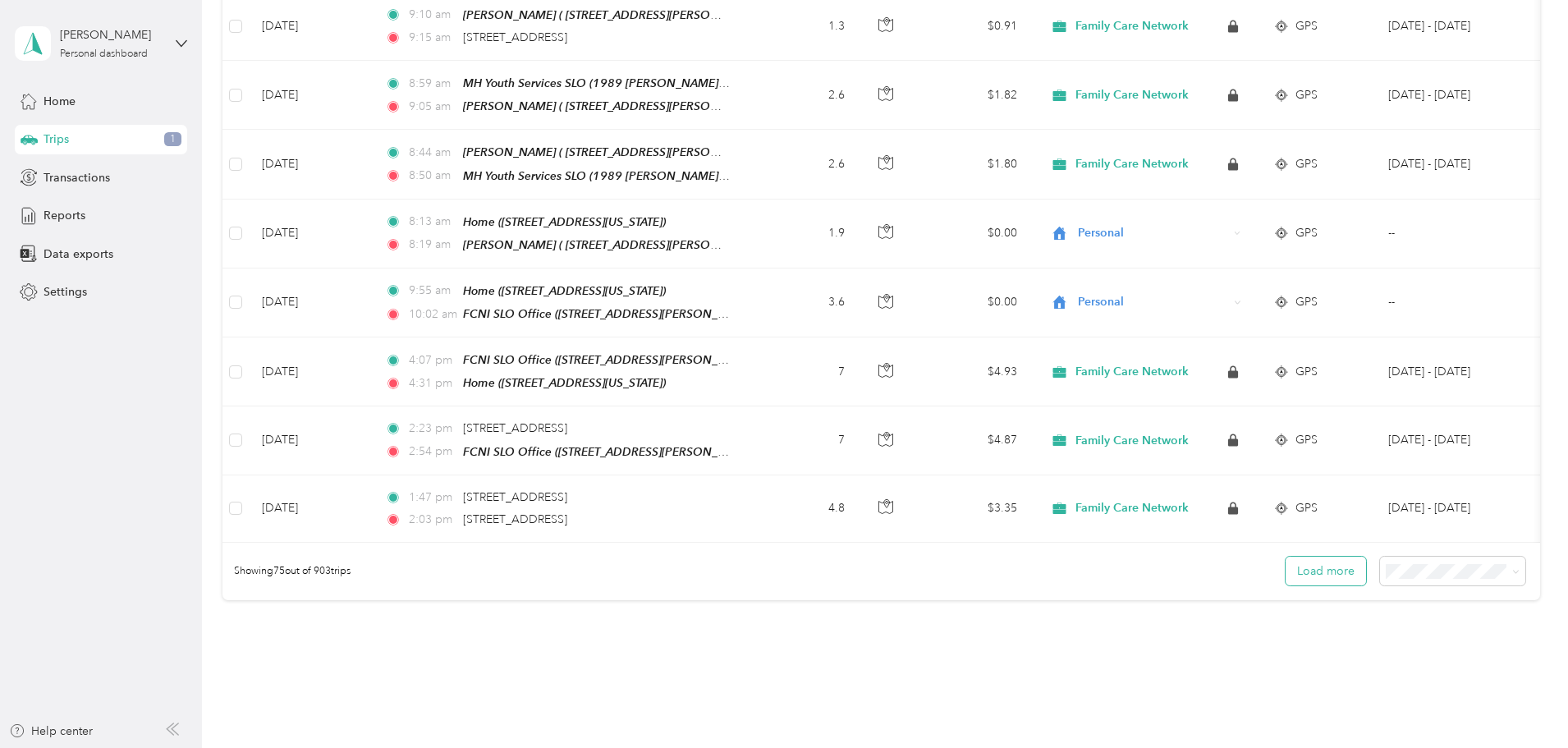
click at [1286, 557] on button "Load more" at bounding box center [1326, 571] width 80 height 29
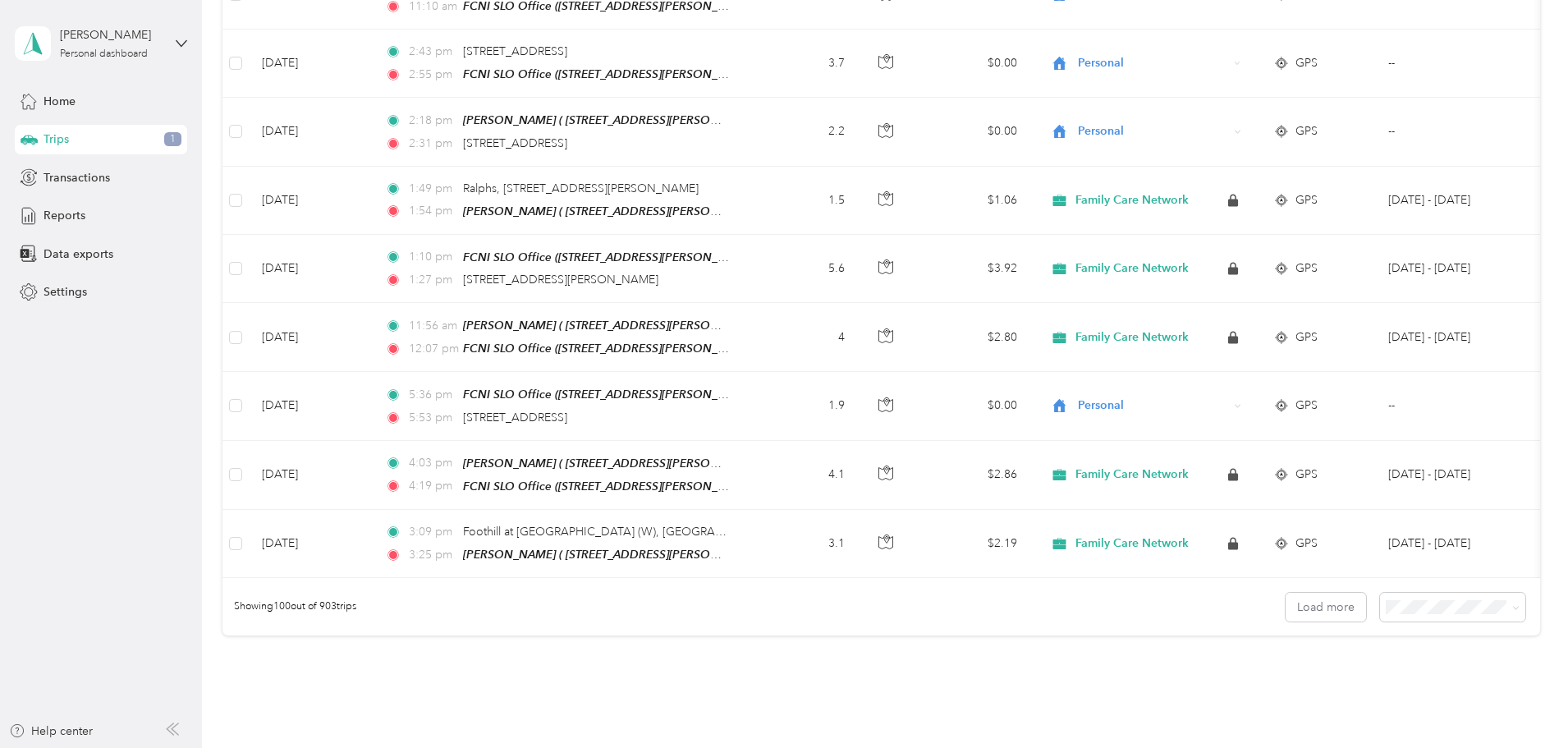
scroll to position [6577, 0]
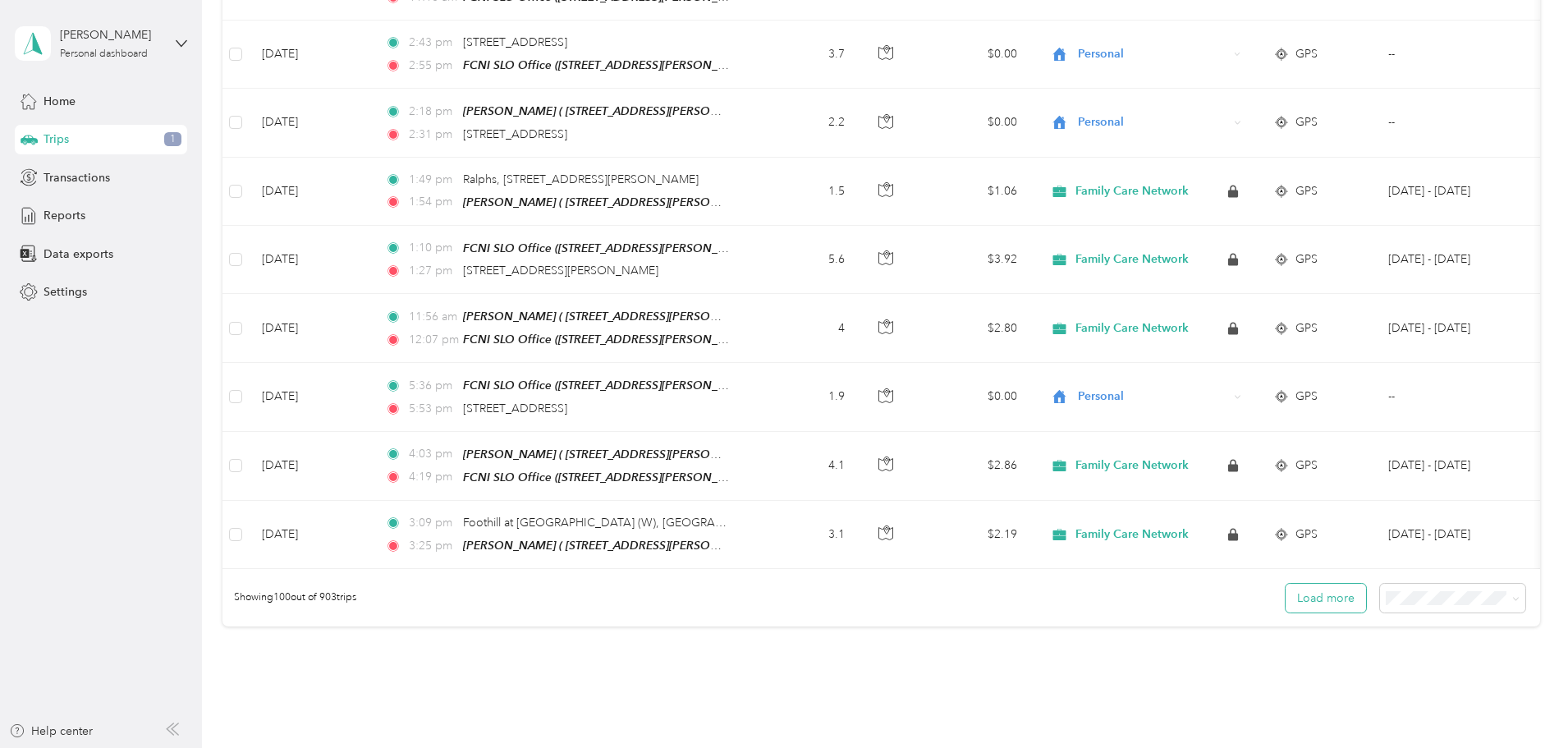
click at [1286, 584] on button "Load more" at bounding box center [1326, 598] width 80 height 29
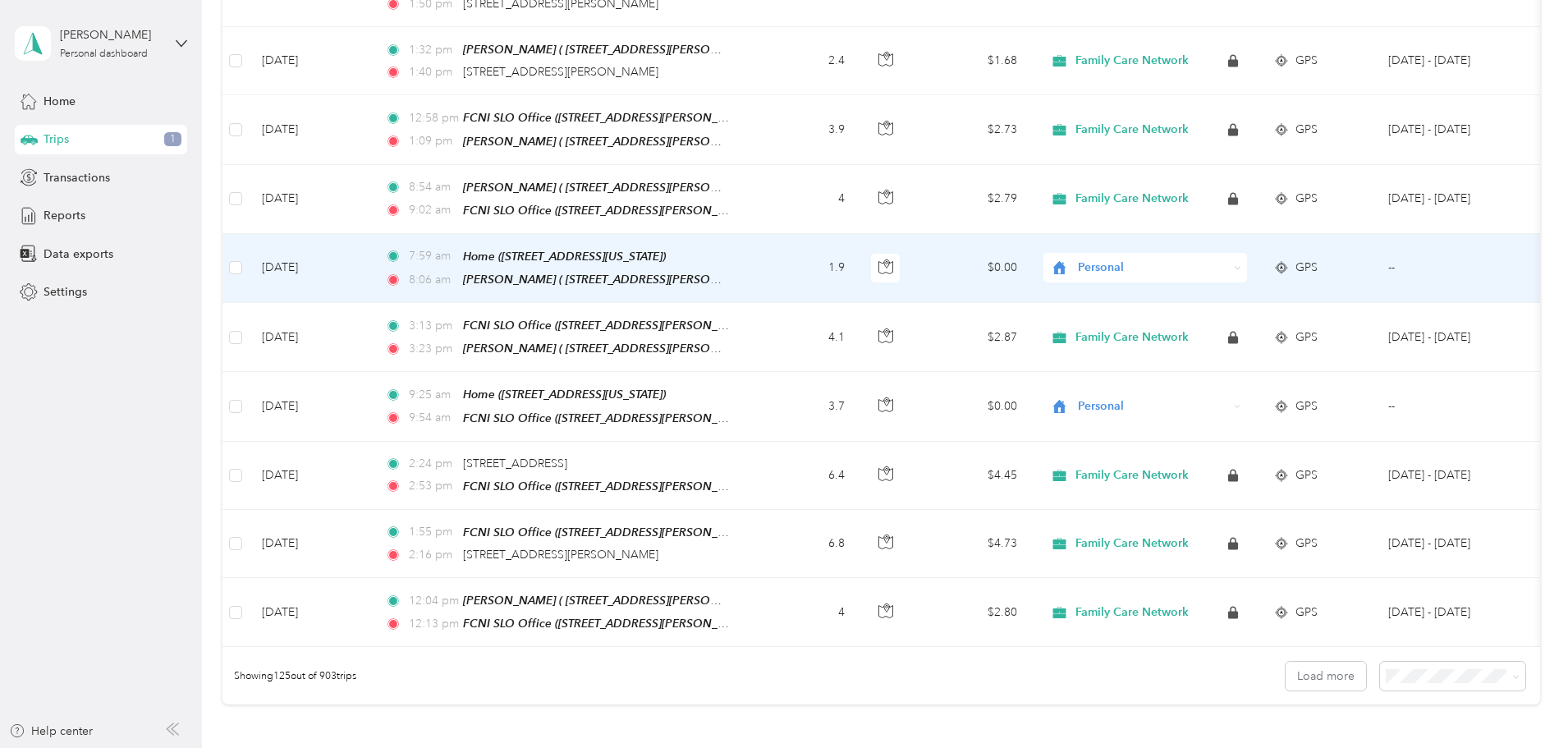
scroll to position [8218, 0]
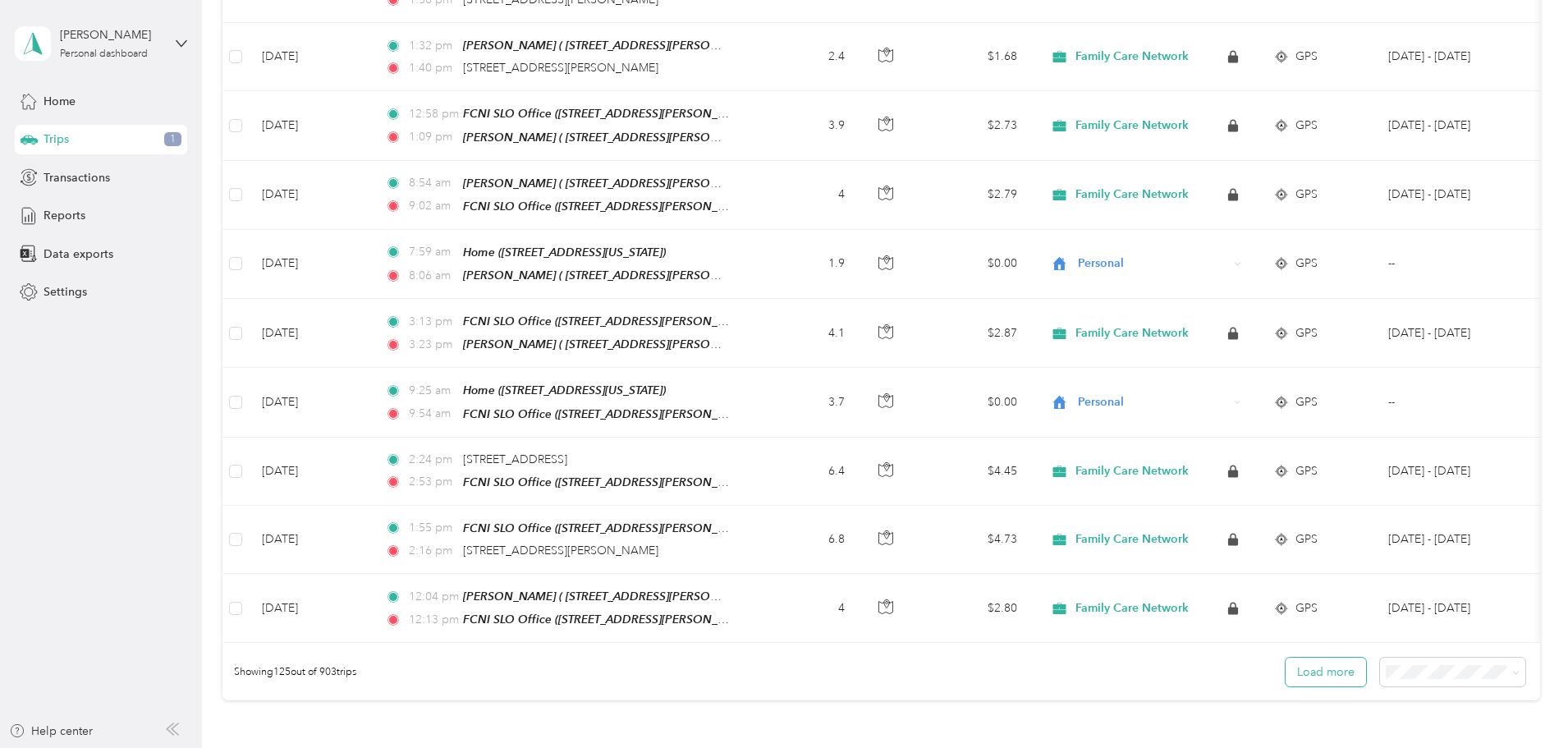
click at [1286, 658] on button "Load more" at bounding box center [1326, 671] width 80 height 29
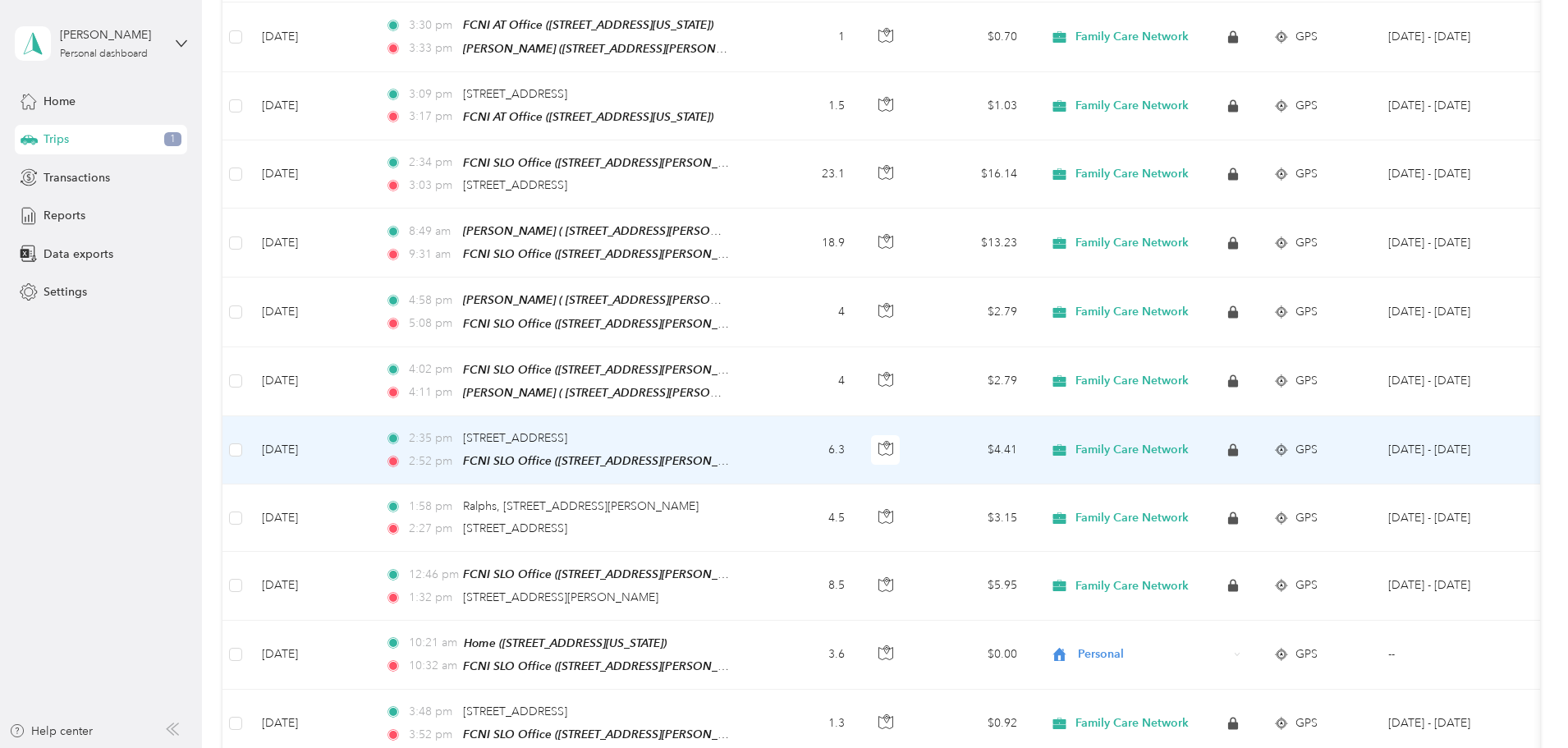
scroll to position [9778, 0]
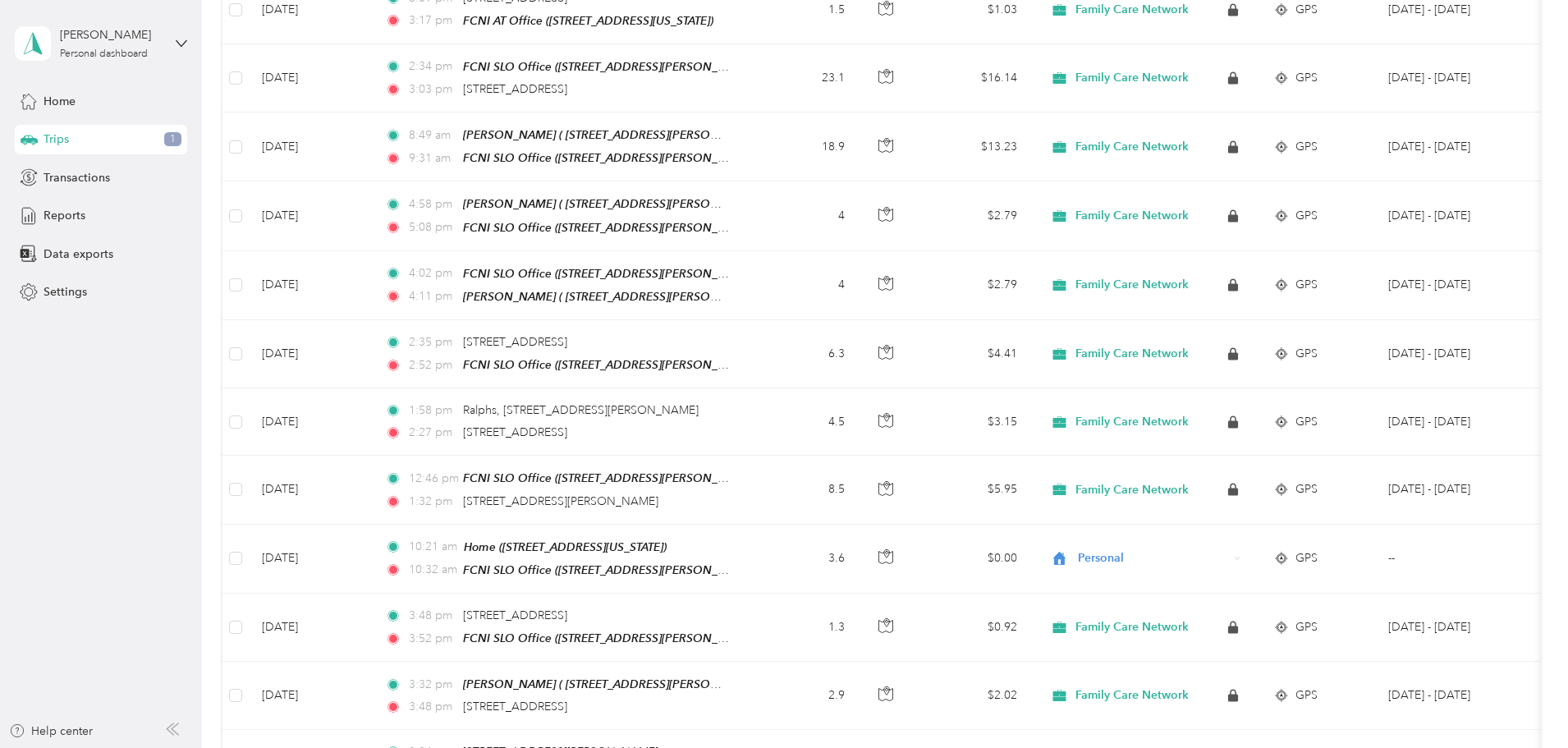
click at [70, 137] on div "Trips 1" at bounding box center [101, 139] width 172 height 30
click at [109, 63] on div "[PERSON_NAME] Personal dashboard" at bounding box center [101, 43] width 172 height 57
click at [111, 55] on div "Personal dashboard" at bounding box center [104, 54] width 88 height 10
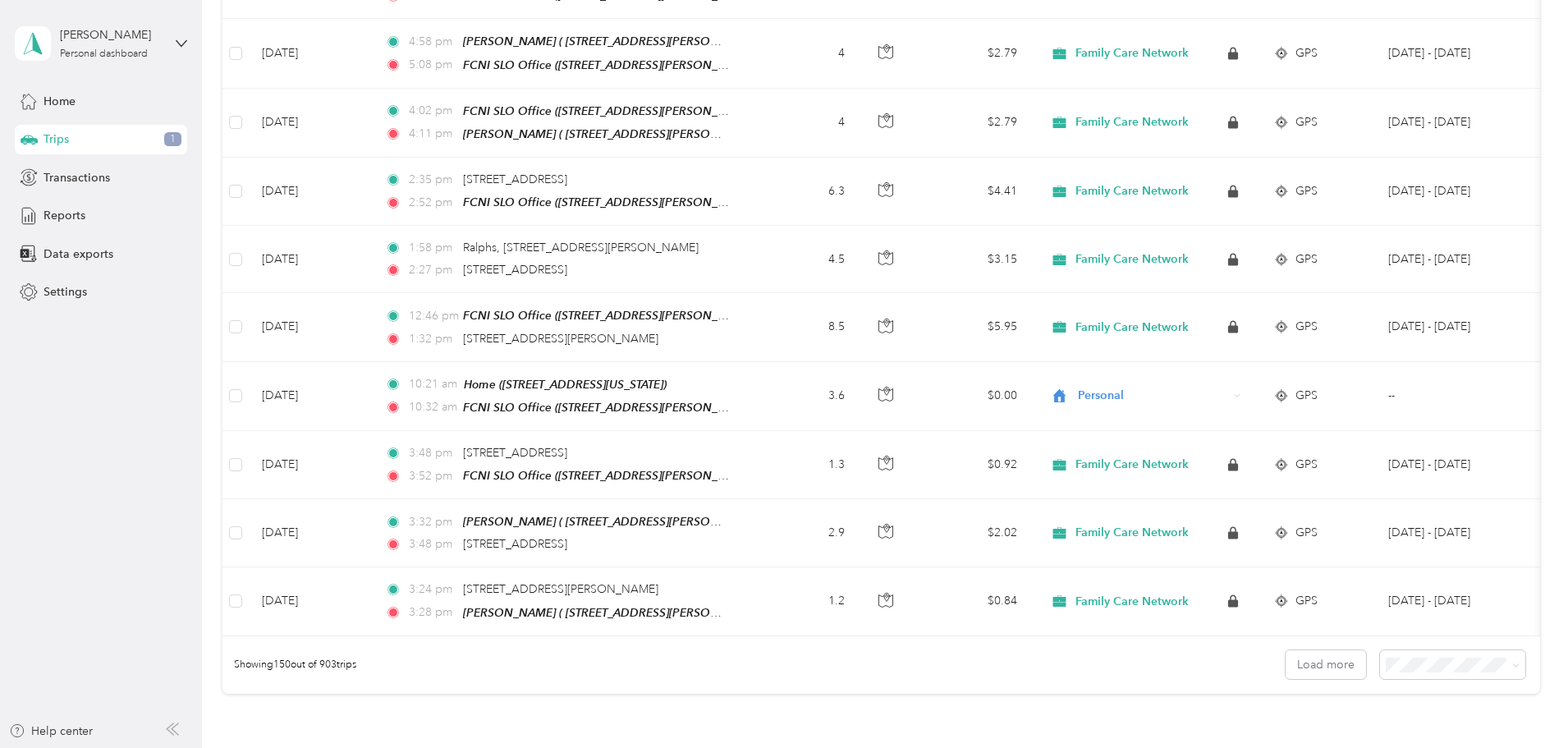
scroll to position [9952, 0]
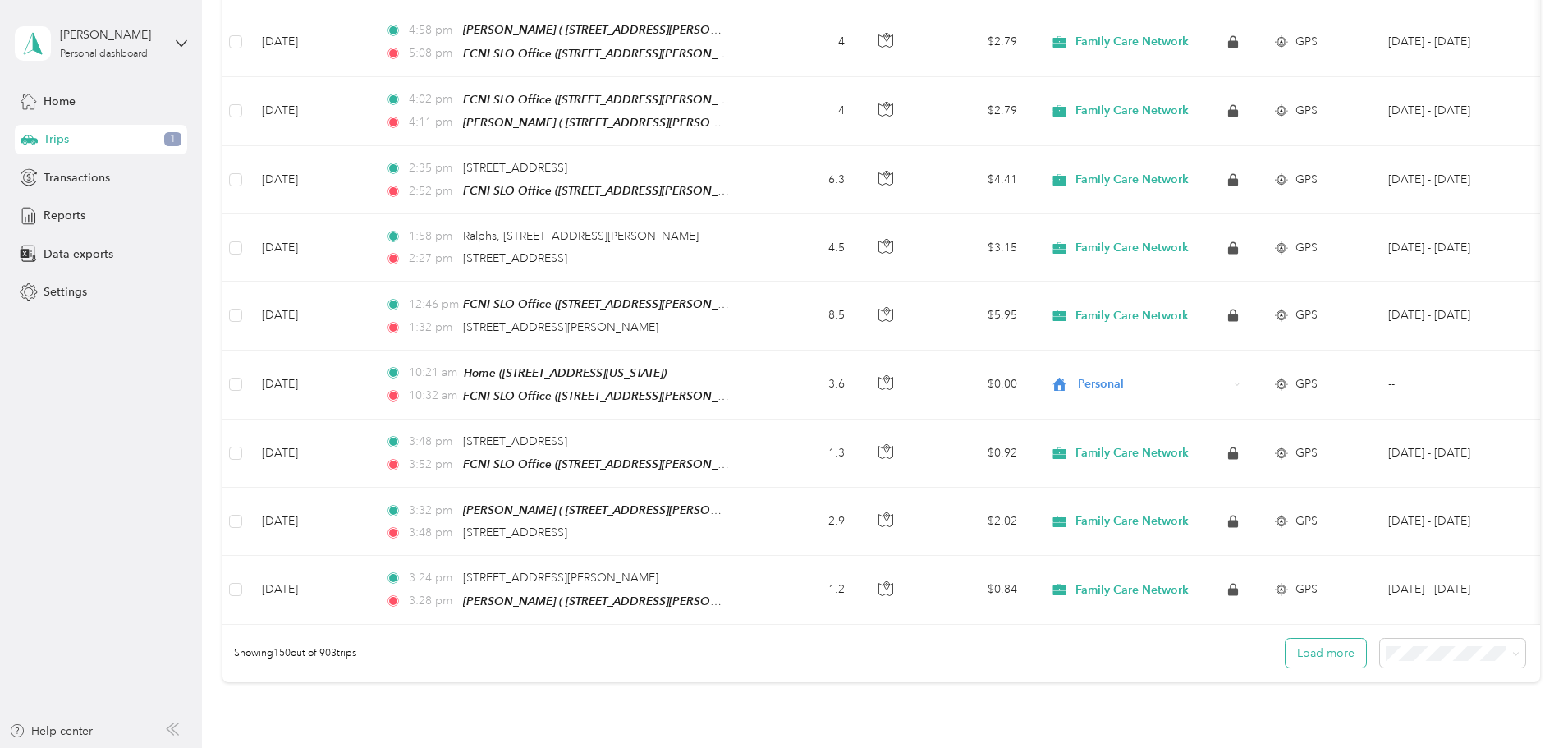
click at [1286, 638] on button "Load more" at bounding box center [1326, 652] width 80 height 29
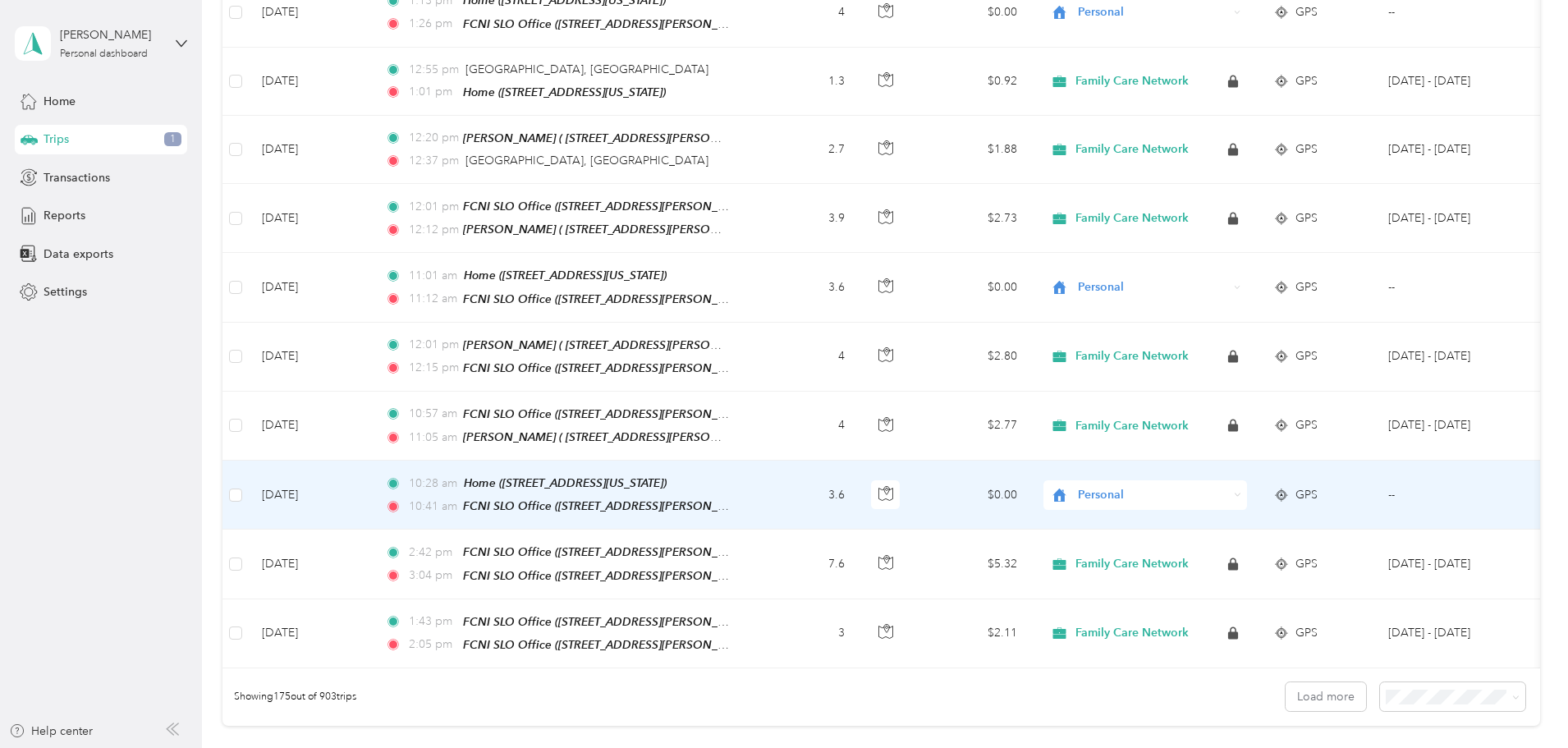
scroll to position [11639, 0]
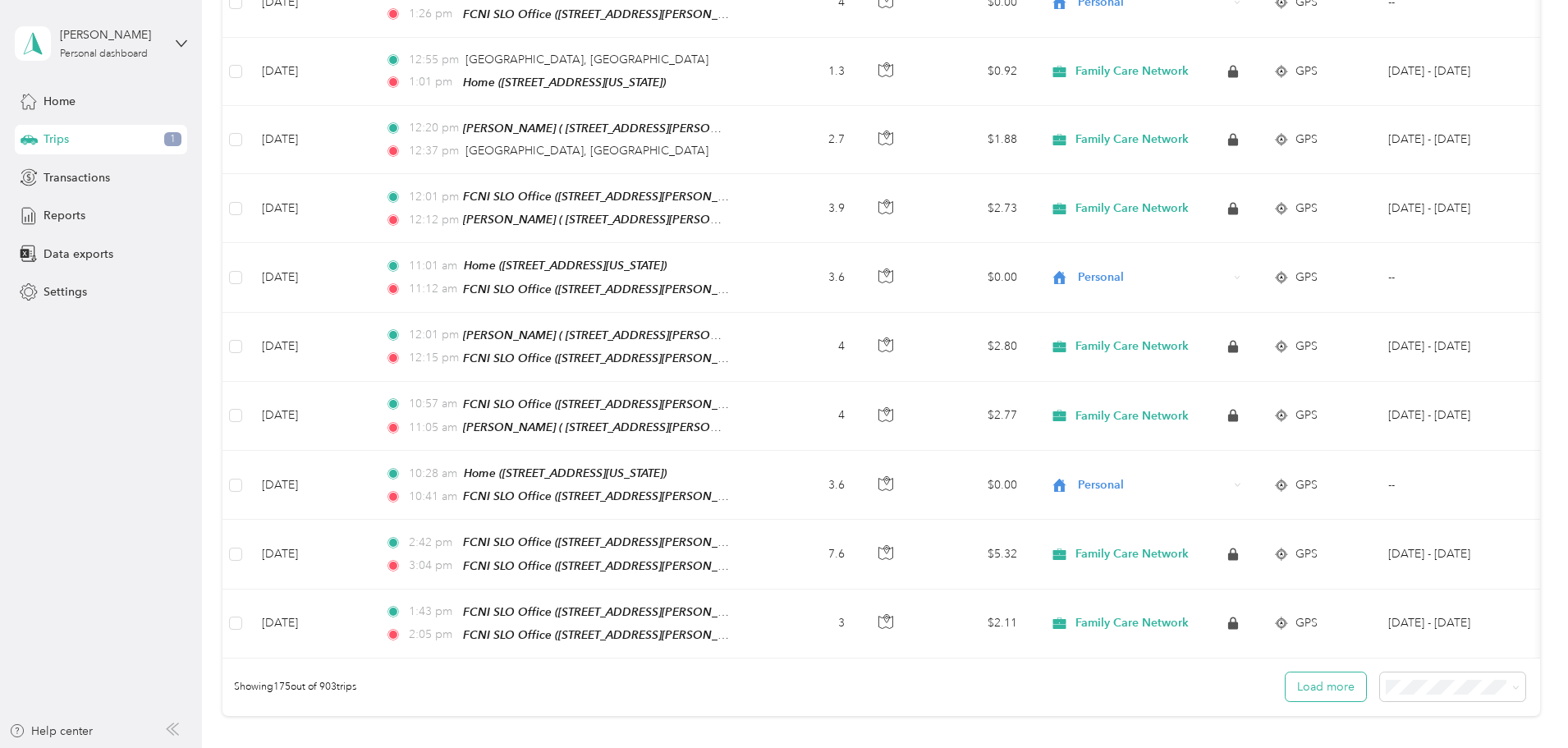
click at [1286, 672] on button "Load more" at bounding box center [1326, 686] width 80 height 29
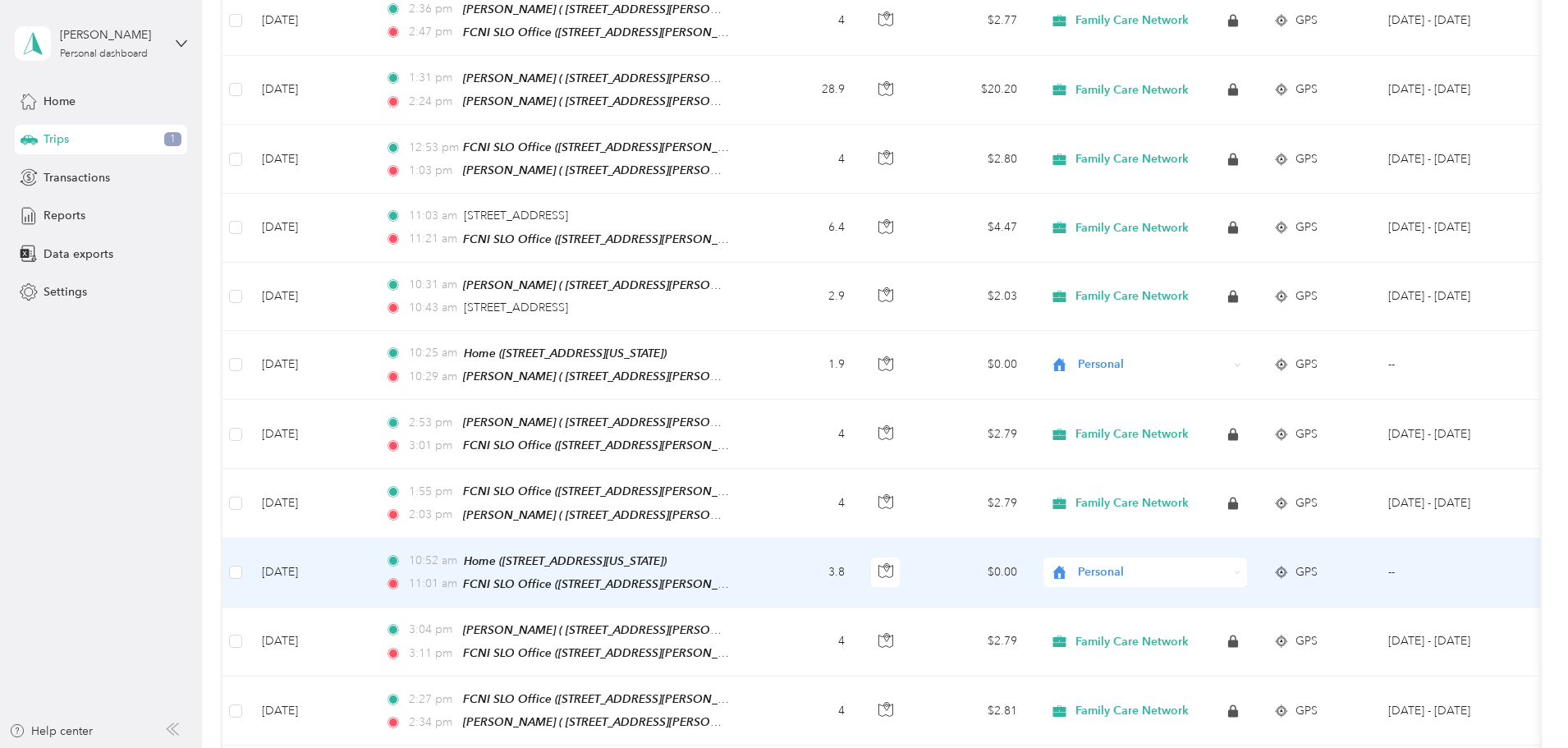
scroll to position [13280, 0]
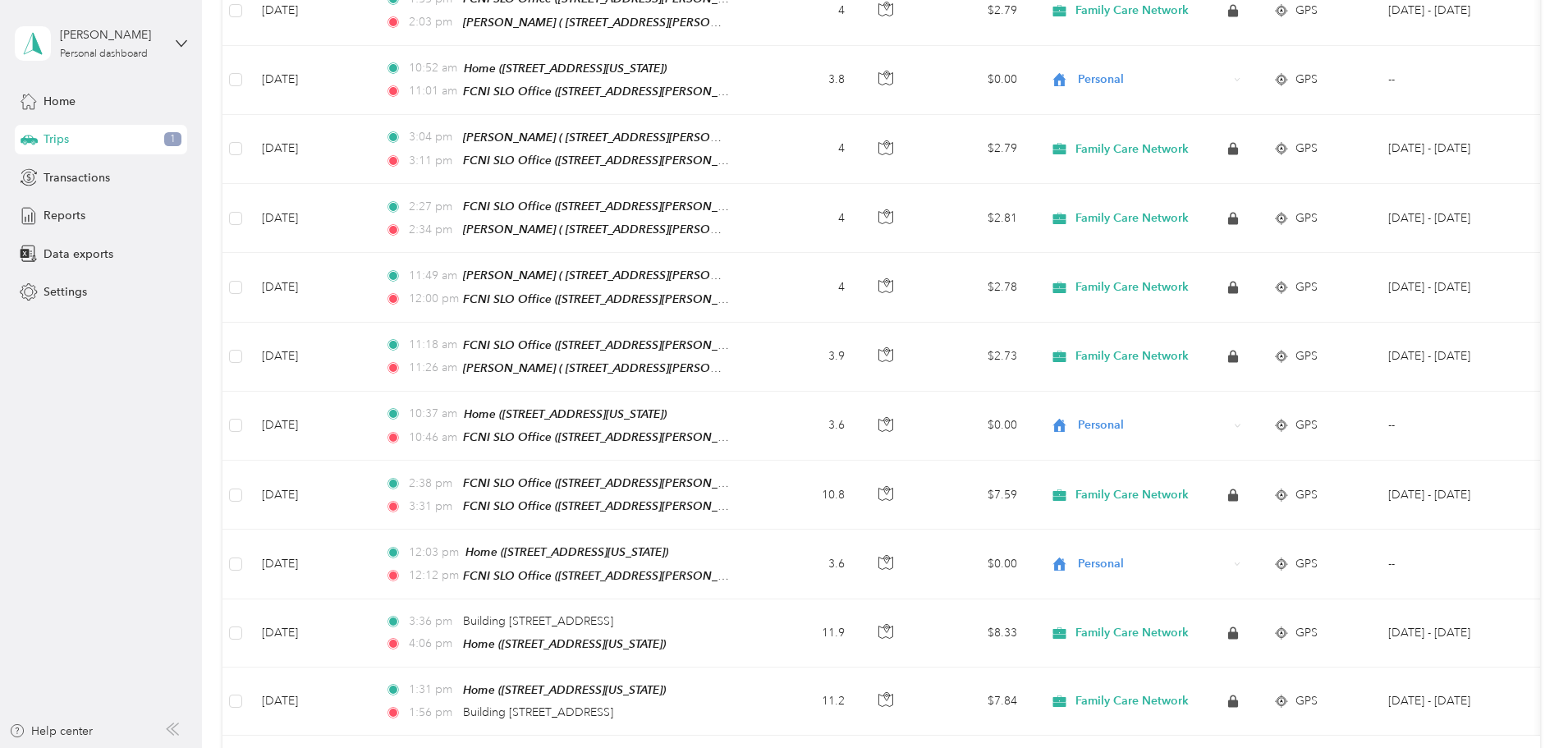
click at [68, 217] on span "Reports" at bounding box center [64, 216] width 42 height 17
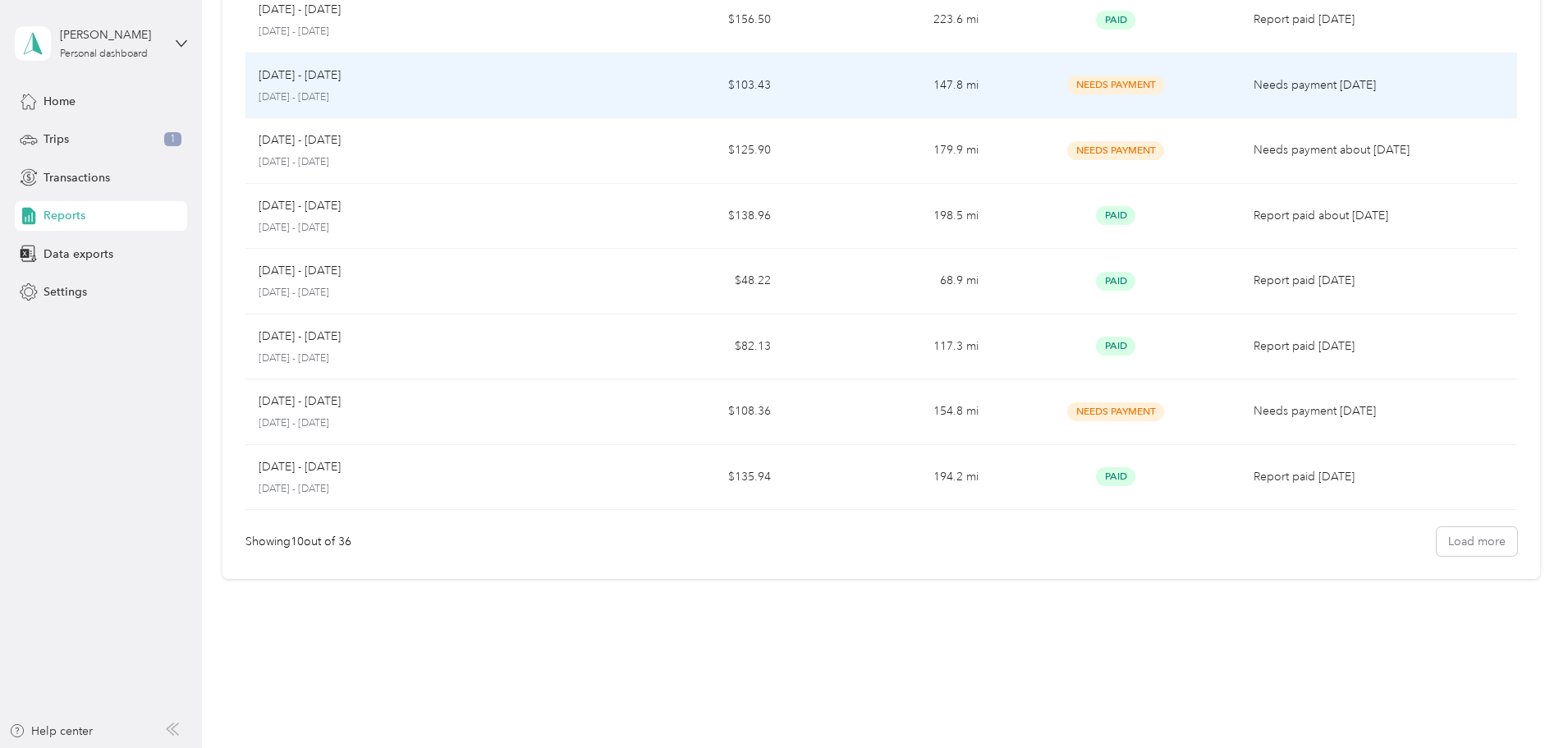
scroll to position [317, 0]
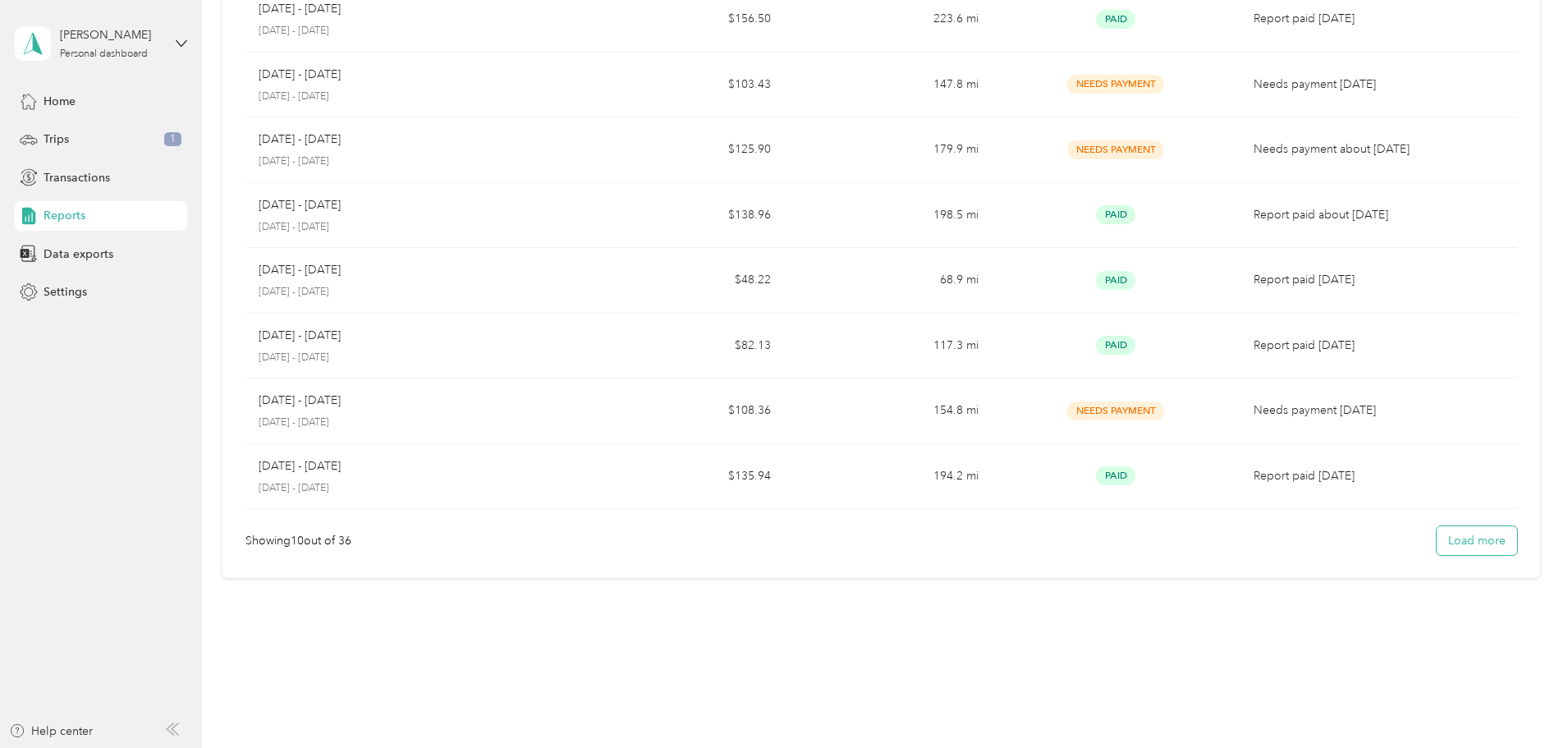
click at [1437, 544] on button "Load more" at bounding box center [1477, 540] width 80 height 29
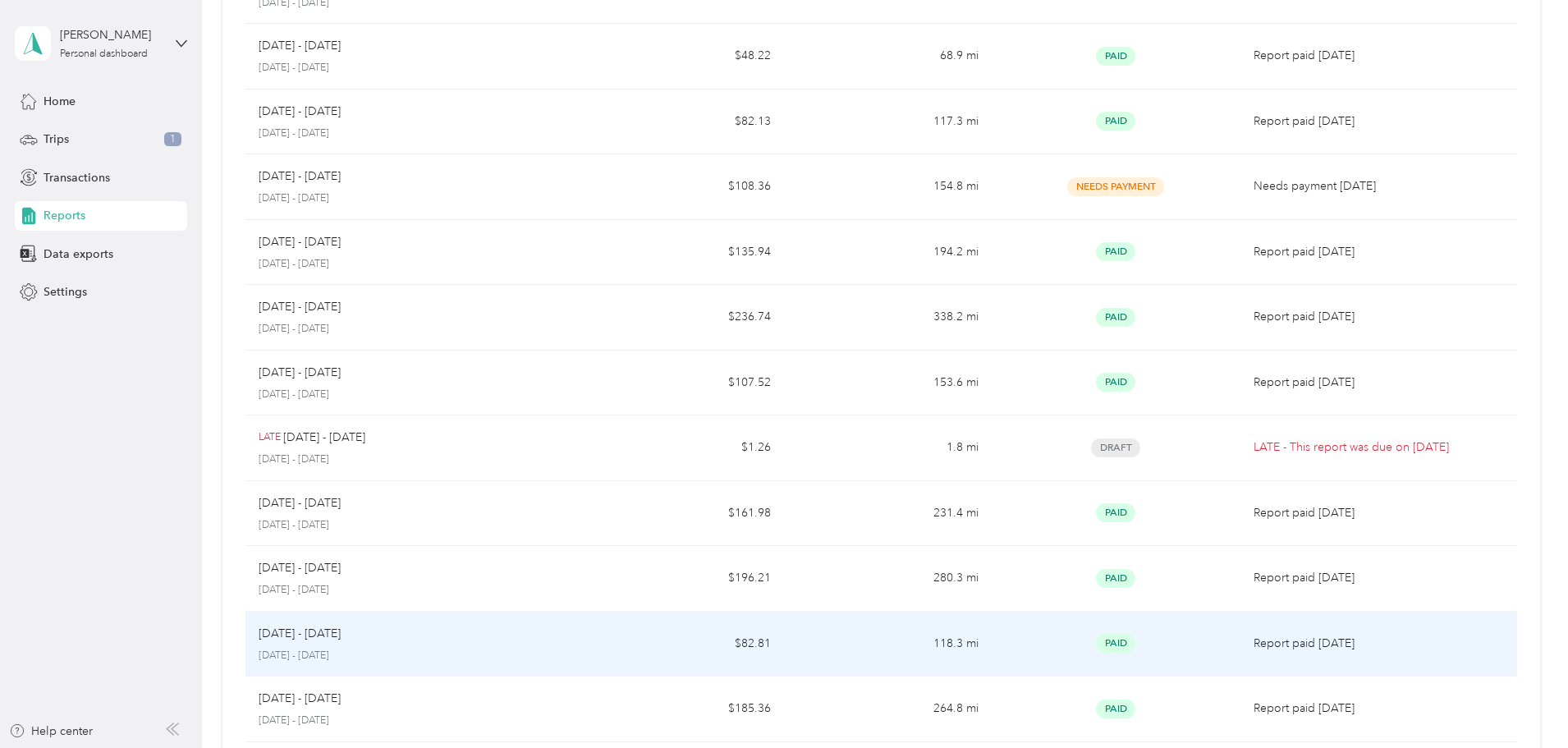
scroll to position [477, 0]
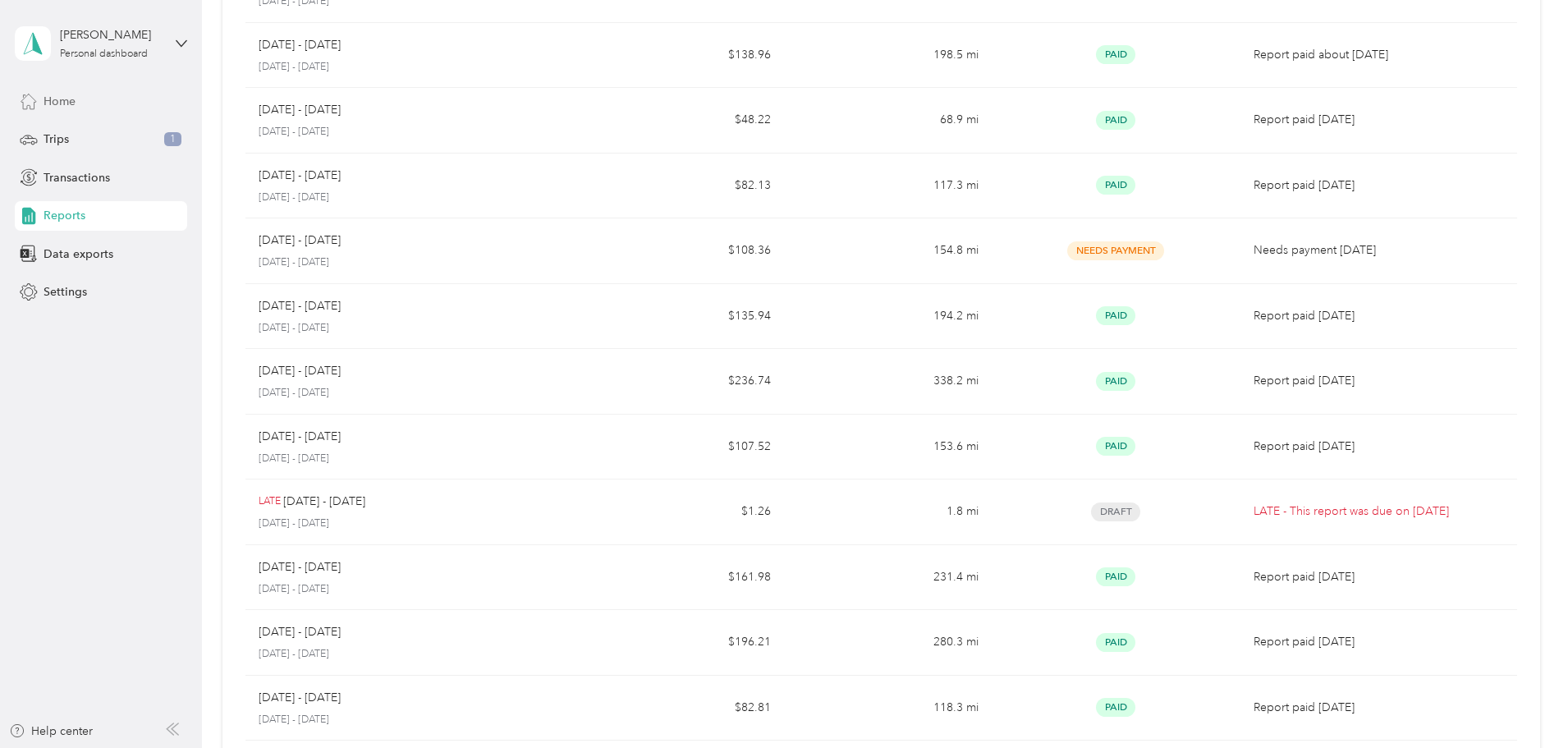
click at [91, 95] on div "Home" at bounding box center [101, 101] width 172 height 30
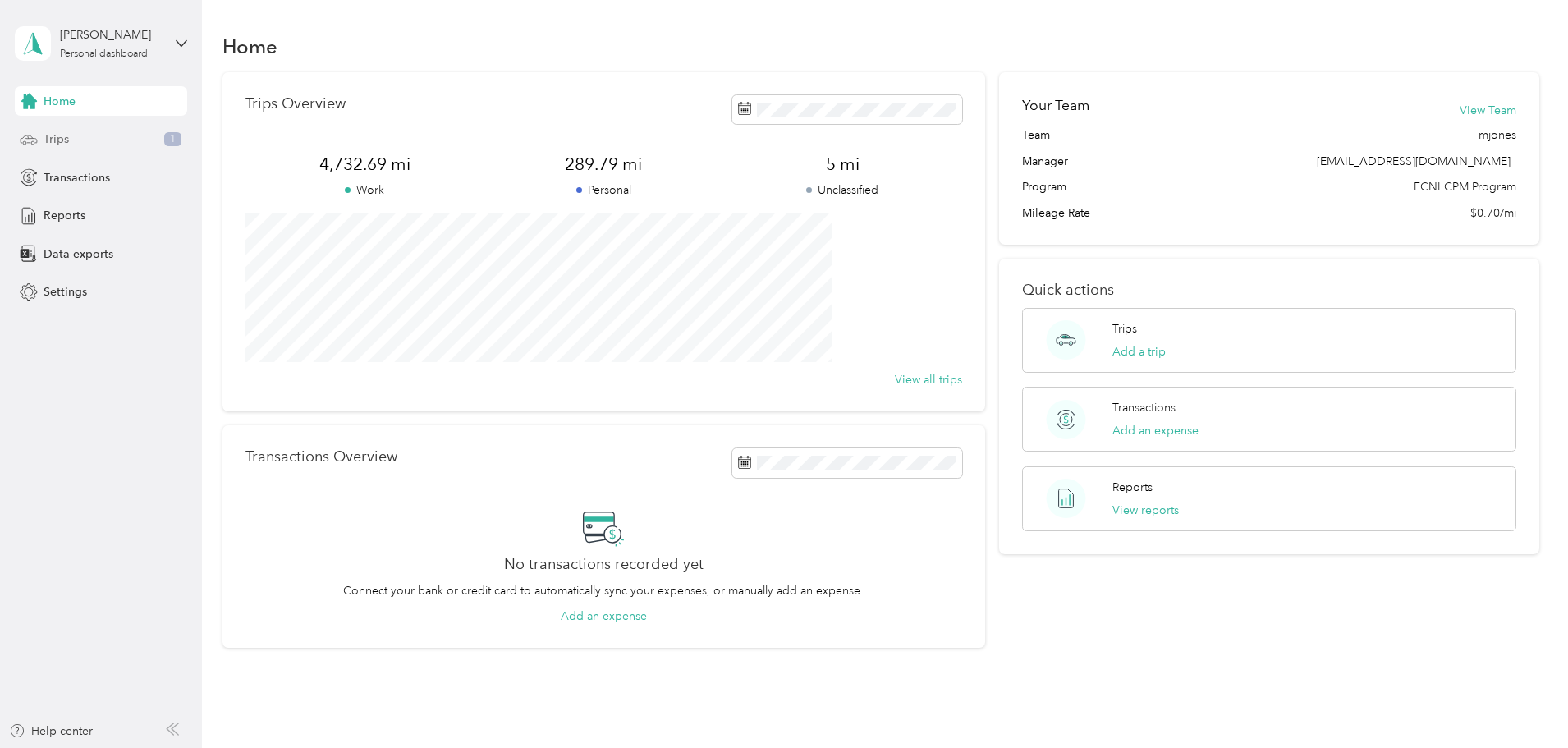
click at [95, 147] on div "Trips 1" at bounding box center [101, 139] width 172 height 30
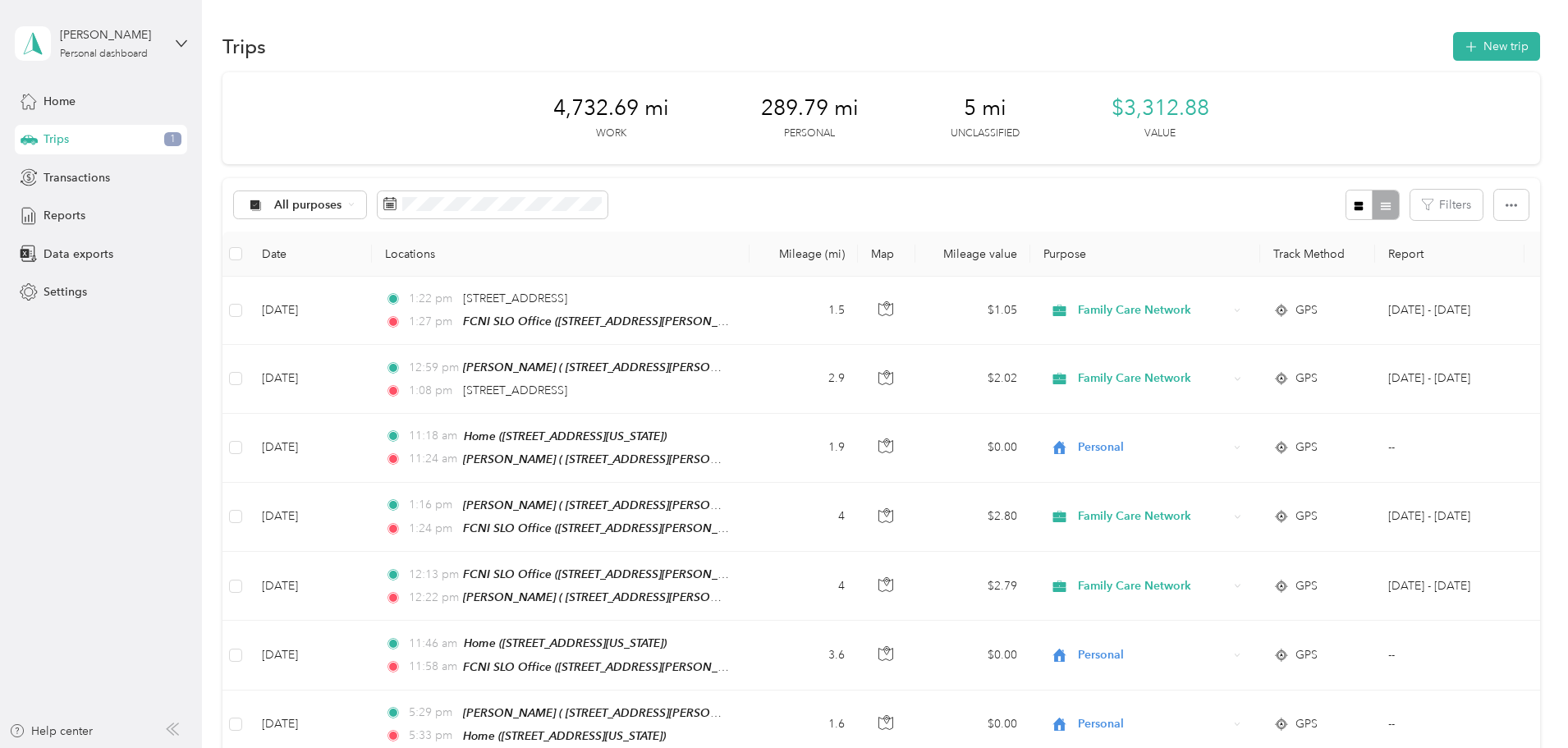
click at [110, 143] on div "Trips 1" at bounding box center [101, 139] width 172 height 30
click at [343, 203] on span "All purposes" at bounding box center [308, 204] width 68 height 11
click at [445, 253] on li "Unclassified" at bounding box center [426, 263] width 166 height 29
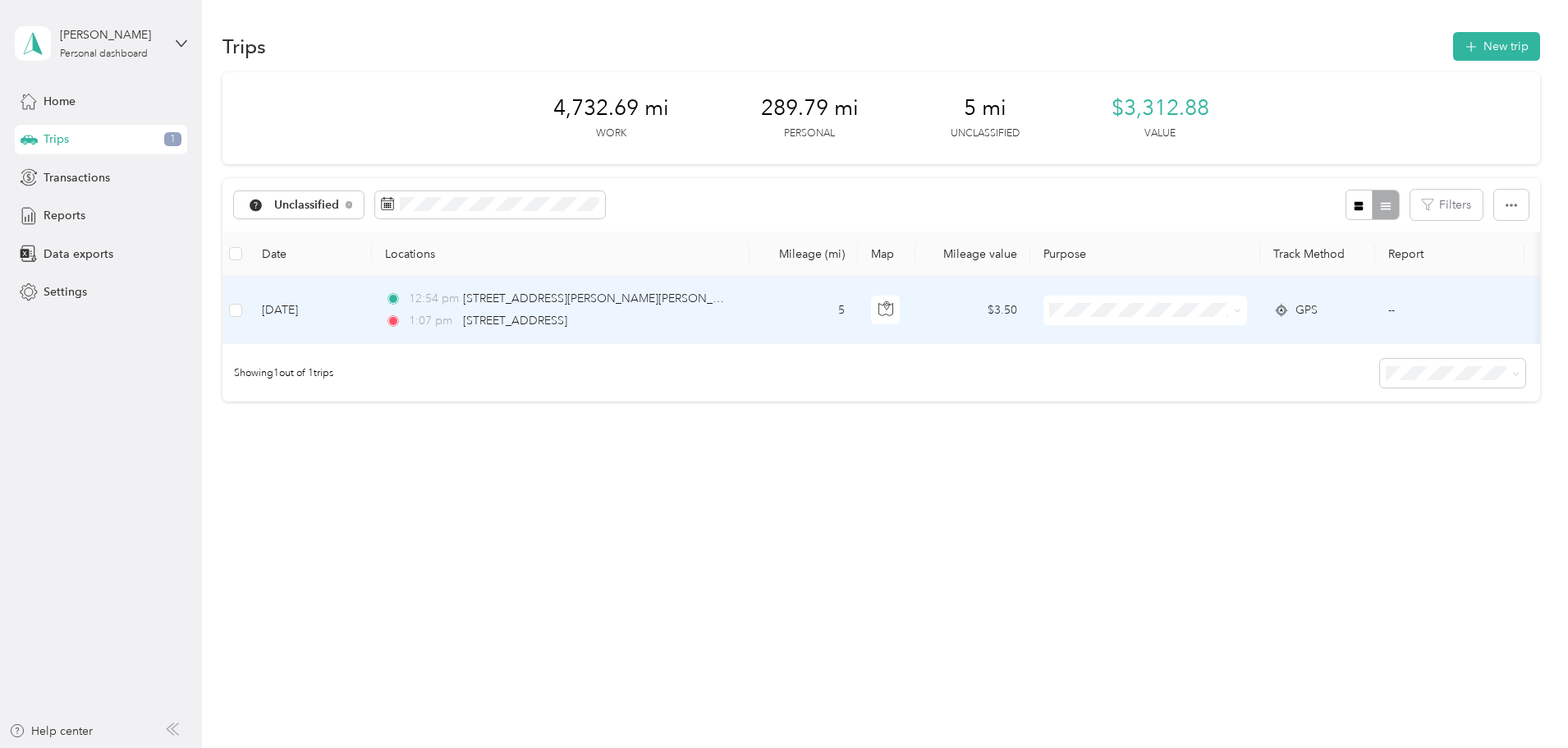
click at [372, 314] on td "[DATE]" at bounding box center [311, 310] width 124 height 67
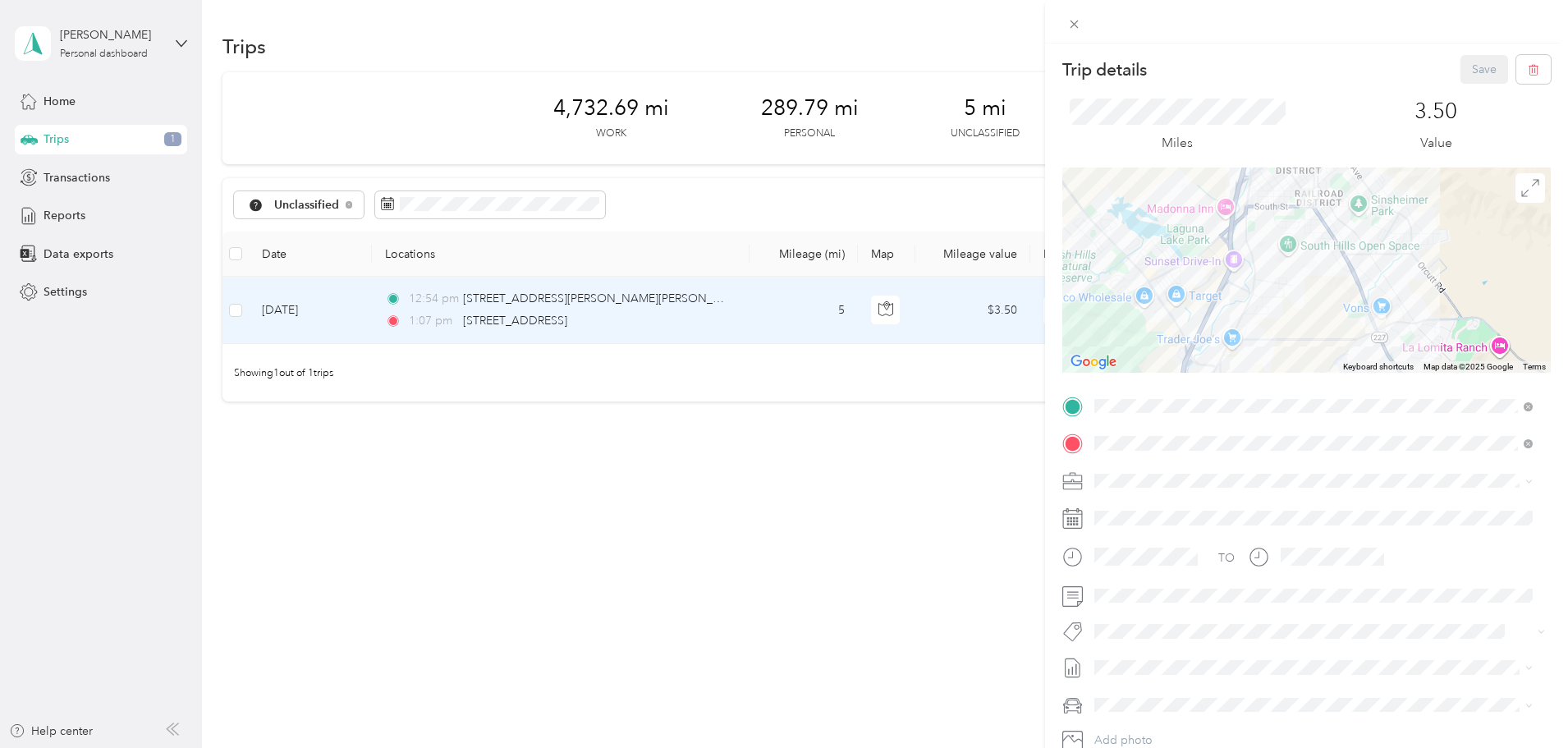
click at [80, 144] on div "Trip details Save This trip cannot be edited because it is either under review,…" at bounding box center [784, 374] width 1568 height 748
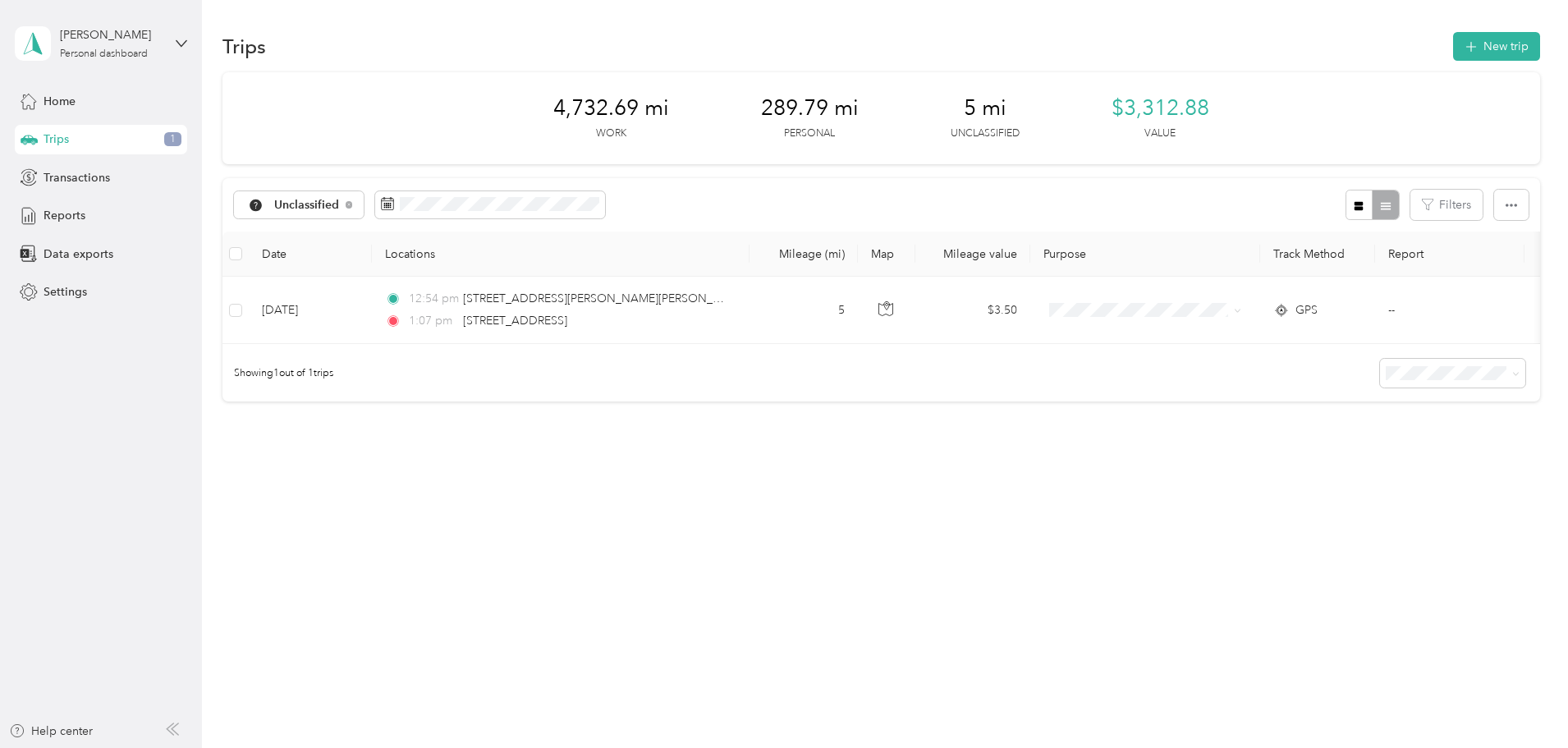
click at [90, 146] on div "Trips 1" at bounding box center [101, 139] width 172 height 30
click at [340, 200] on span "Unclassified" at bounding box center [306, 204] width 65 height 11
click at [430, 229] on span "All purposes" at bounding box center [442, 235] width 113 height 17
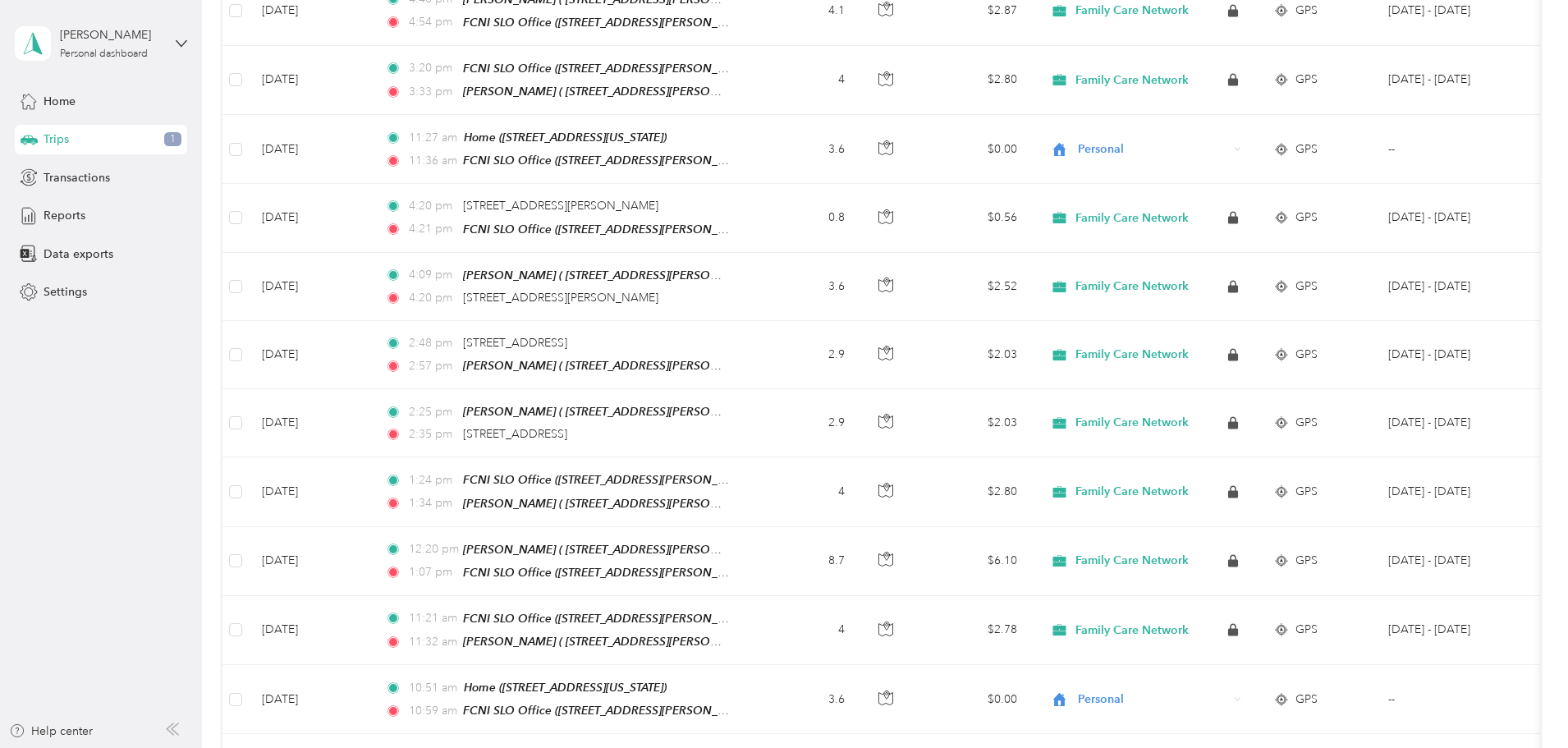
scroll to position [15015, 0]
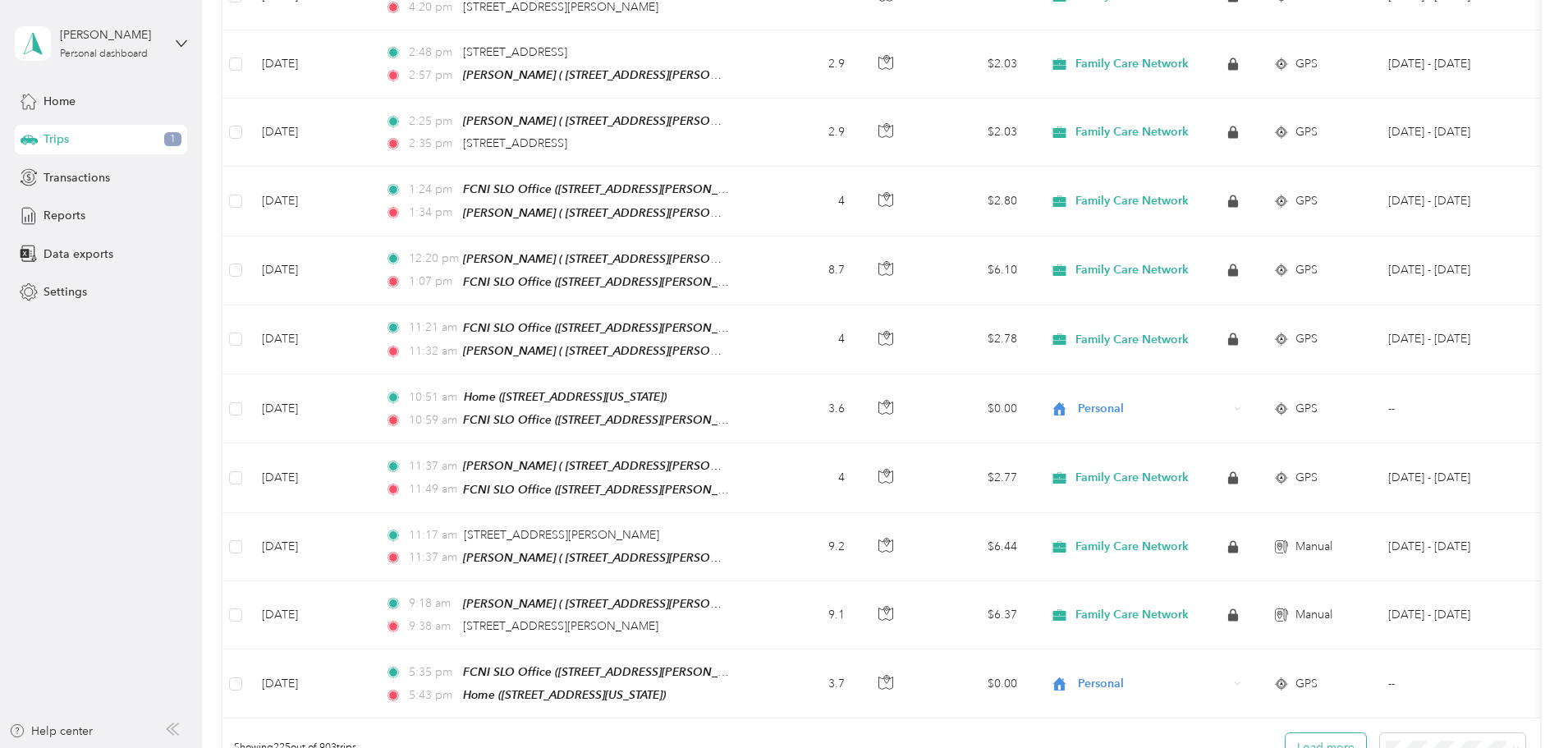
click at [1286, 733] on button "Load more" at bounding box center [1326, 747] width 80 height 29
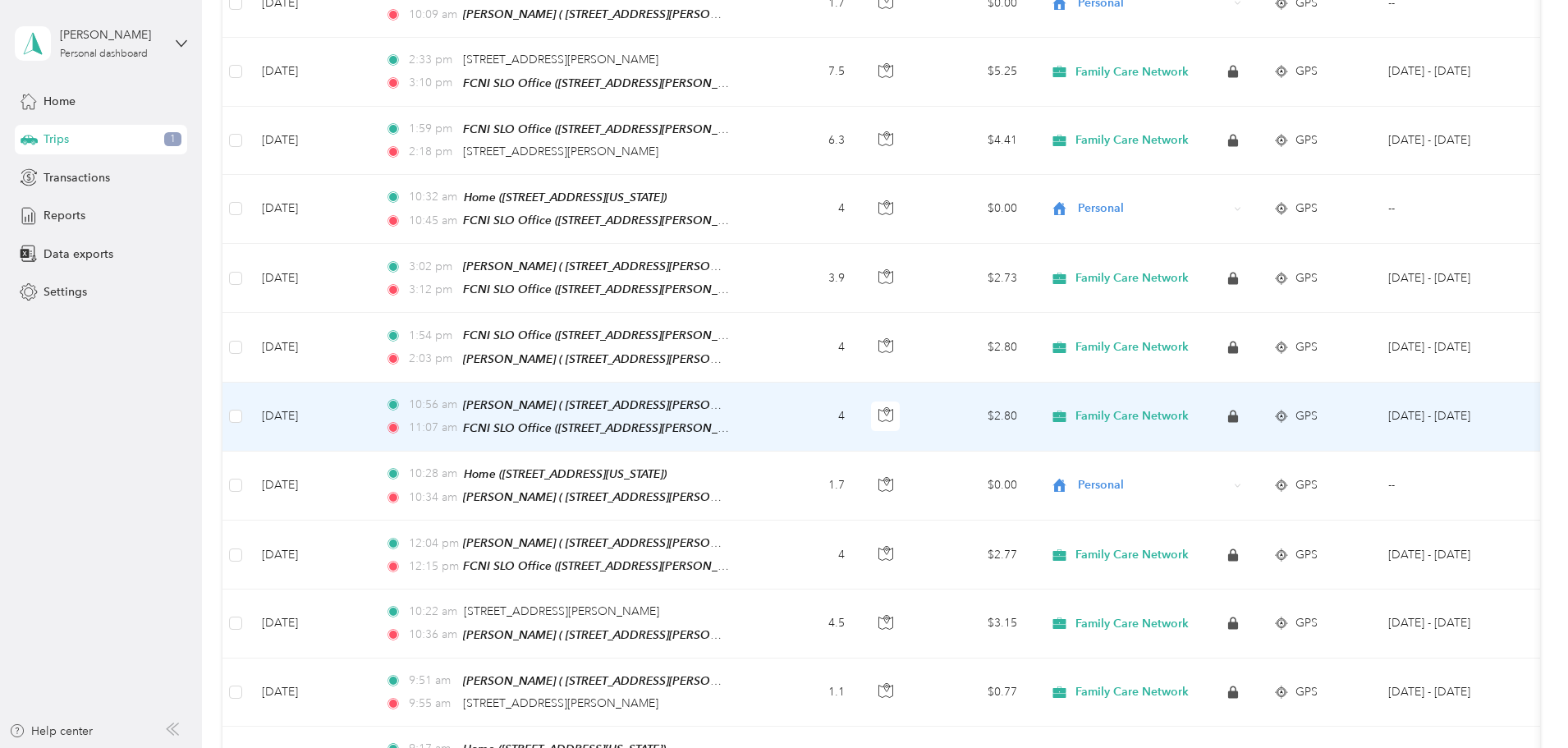
scroll to position [16703, 0]
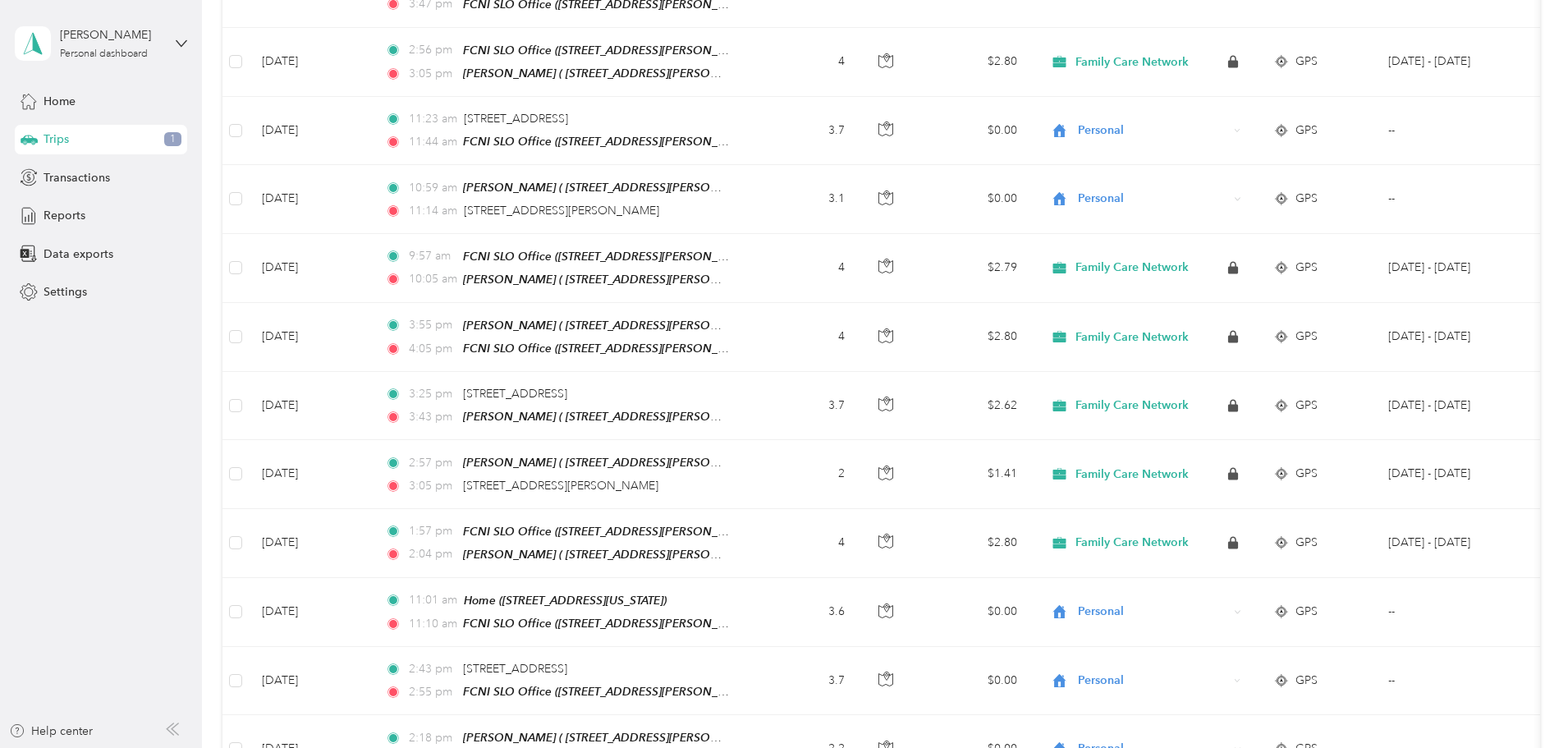
scroll to position [0, 0]
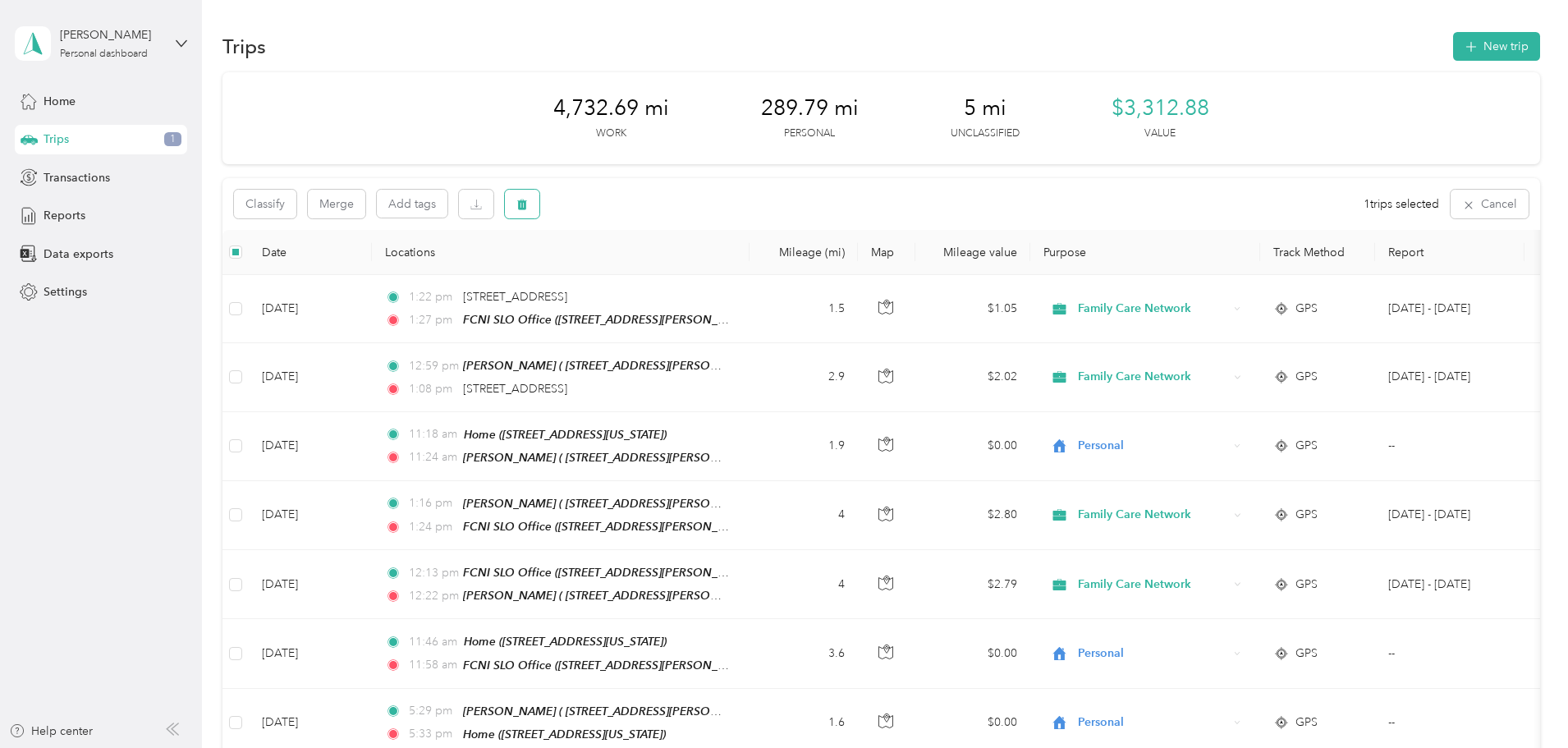
click at [539, 203] on button "button" at bounding box center [522, 204] width 35 height 29
click at [748, 270] on button "Yes" at bounding box center [754, 272] width 32 height 26
click at [77, 177] on span "Transactions" at bounding box center [77, 177] width 66 height 17
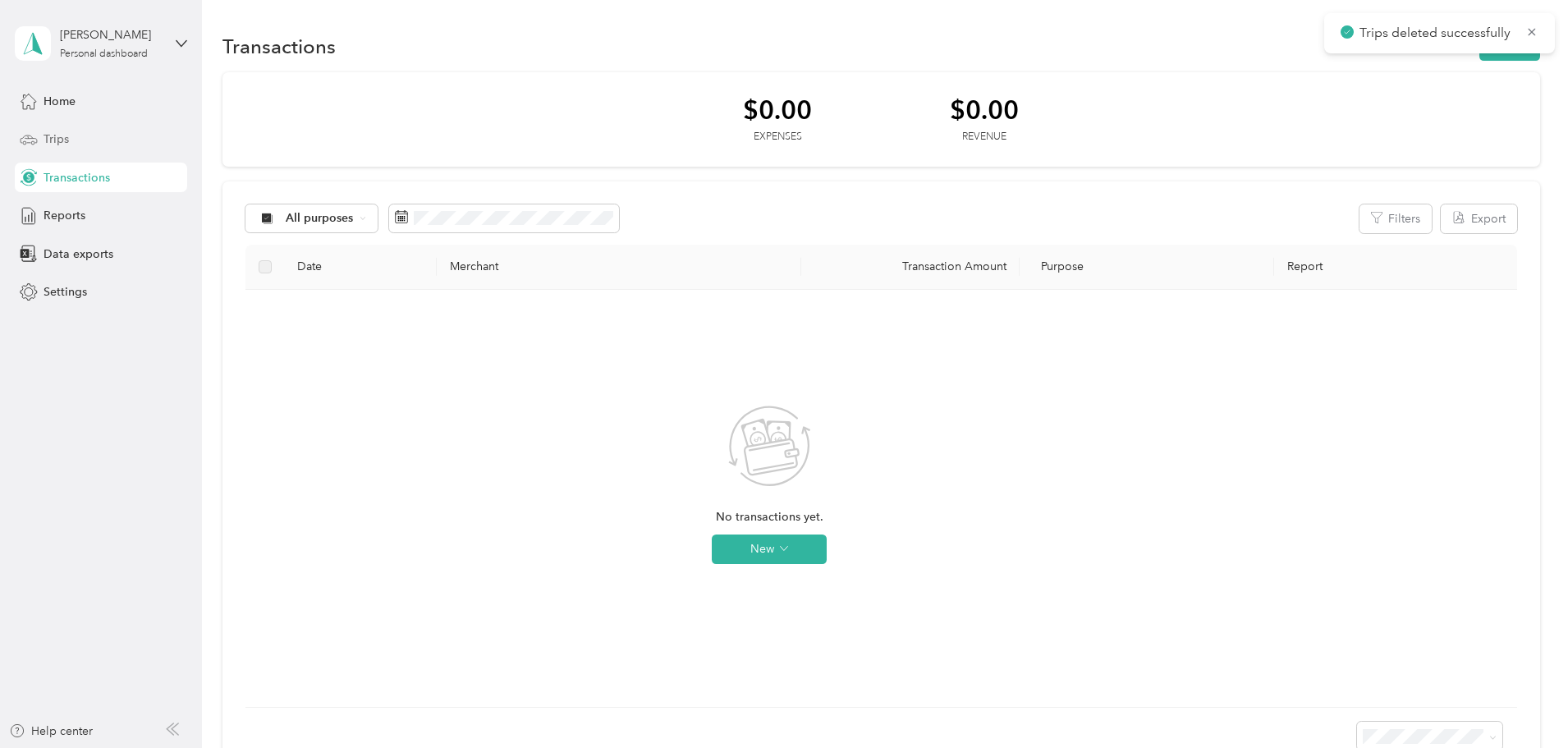
click at [67, 136] on span "Trips" at bounding box center [56, 139] width 25 height 17
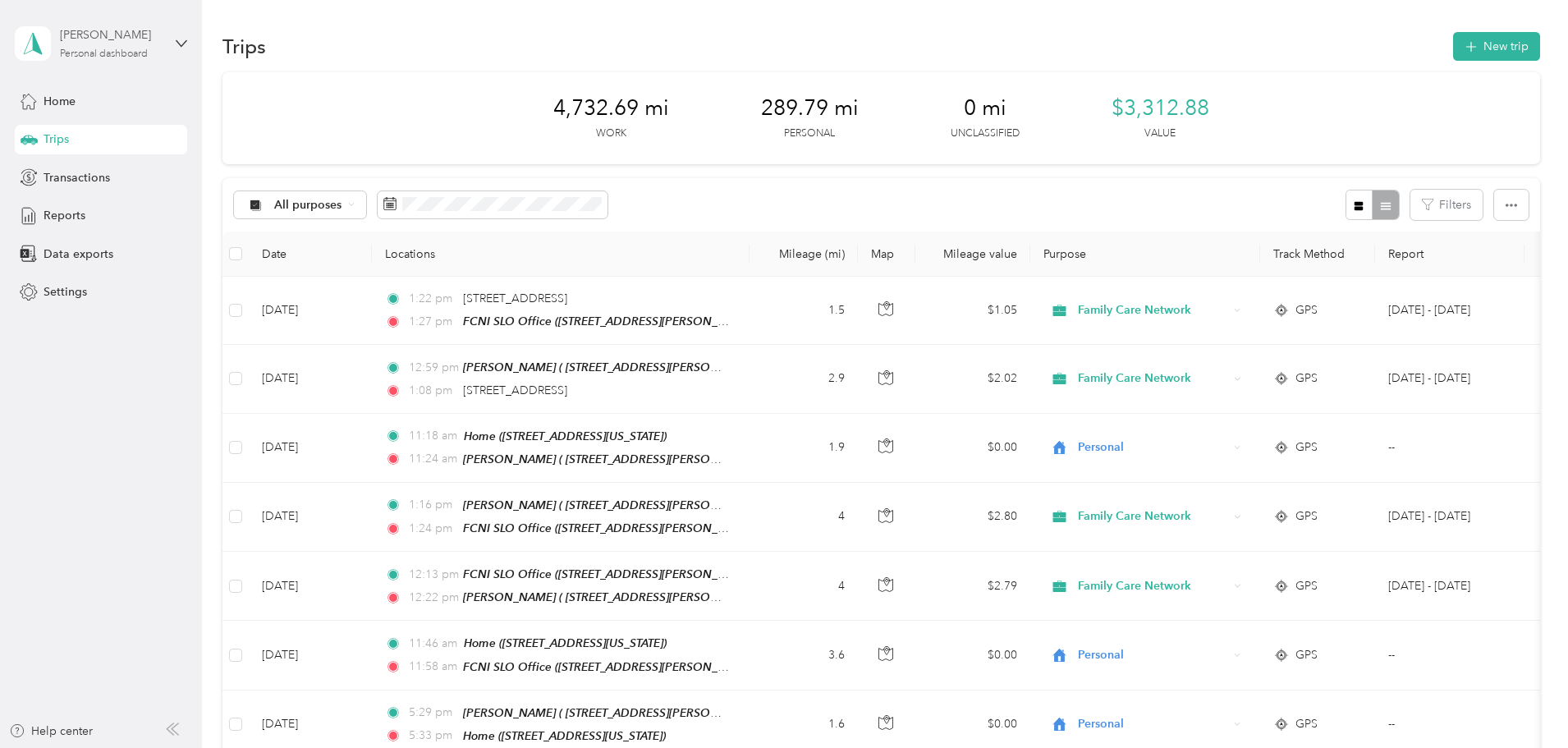
click at [115, 37] on div "[PERSON_NAME]" at bounding box center [111, 35] width 103 height 17
click at [117, 137] on div "Log out" at bounding box center [187, 135] width 323 height 29
